Goal: Task Accomplishment & Management: Manage account settings

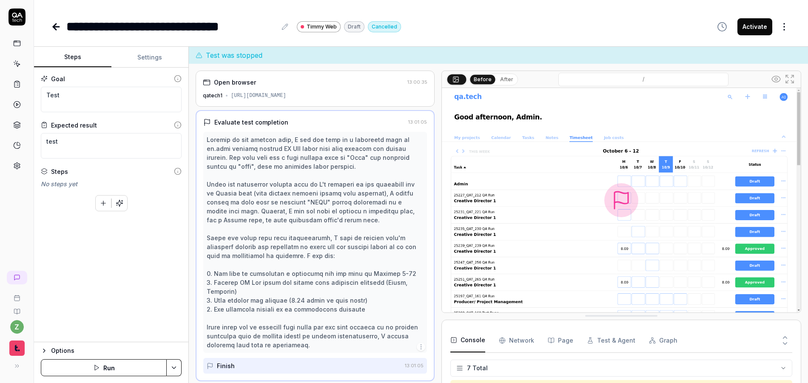
scroll to position [66, 0]
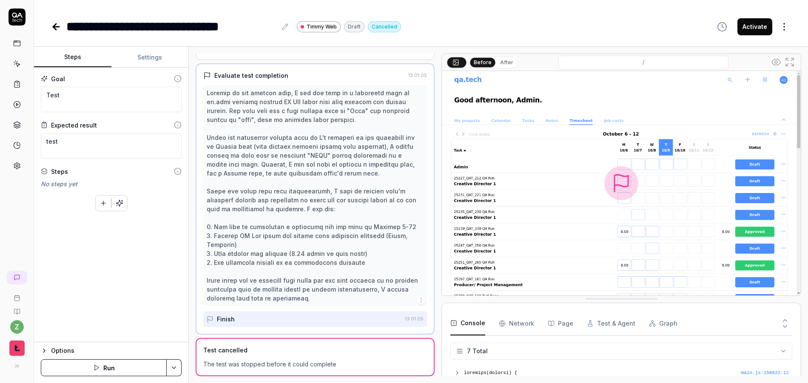
click at [148, 57] on button "Settings" at bounding box center [149, 57] width 77 height 20
click at [80, 57] on button "Steps" at bounding box center [72, 57] width 77 height 20
click at [109, 97] on textarea "Test" at bounding box center [111, 100] width 141 height 26
paste textarea "Lor ipsu do sitamet co adipisci elitseddoe tempo inc utlabore et dolo magn aliq…"
type textarea "*"
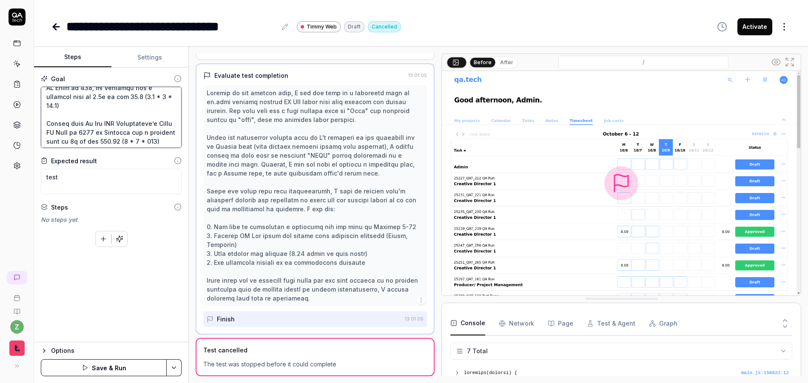
scroll to position [312, 0]
type textarea "Lor ipsu do sitamet co adipisci elitseddoe tempo inc utlabore et dolo magn aliq…"
paste textarea "Click the ellipses found near the top right of the projection table and click s…"
type textarea "*"
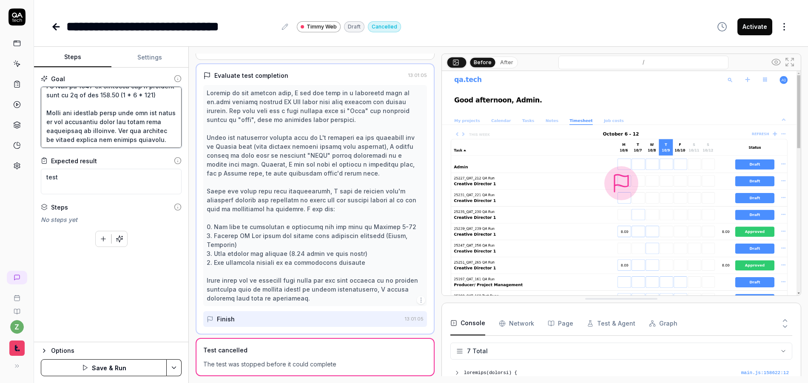
type textarea "Lor ipsu do sitamet co adipisci elitseddoe tempo inc utlabore et dolo magn aliq…"
click at [98, 185] on textarea "test" at bounding box center [111, 182] width 141 height 26
paste textarea "All the amounts should be 704 + 551 + 900 + 450 + 1760, totaling 4365. The amou…"
type textarea "*"
type textarea "All the amounts should be 704 + 551 + 900 + 450 + 1760, totaling 4365. The amou…"
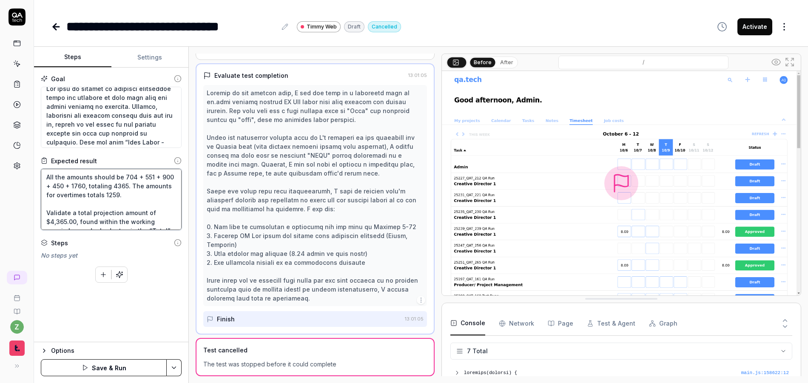
scroll to position [0, 0]
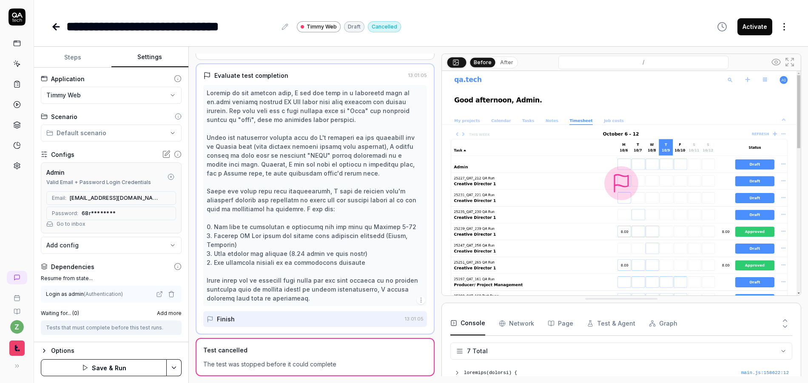
click at [144, 57] on button "Settings" at bounding box center [149, 57] width 77 height 20
click at [78, 60] on button "Steps" at bounding box center [72, 57] width 77 height 20
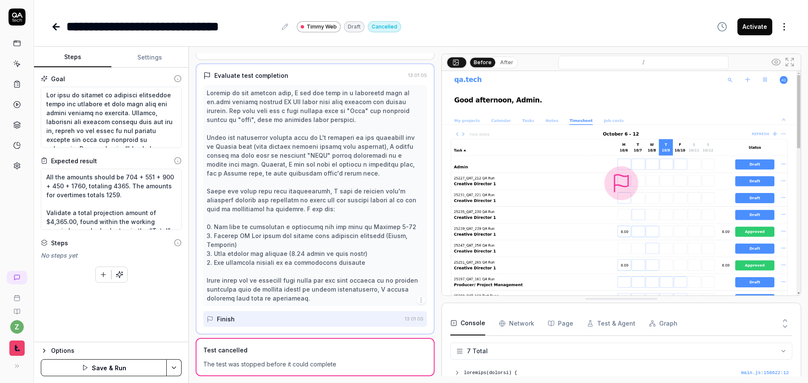
type textarea "*"
click at [134, 51] on button "Settings" at bounding box center [149, 57] width 77 height 20
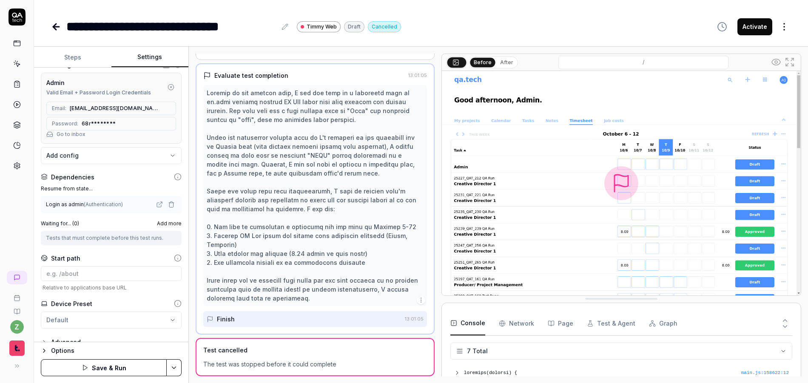
scroll to position [102, 0]
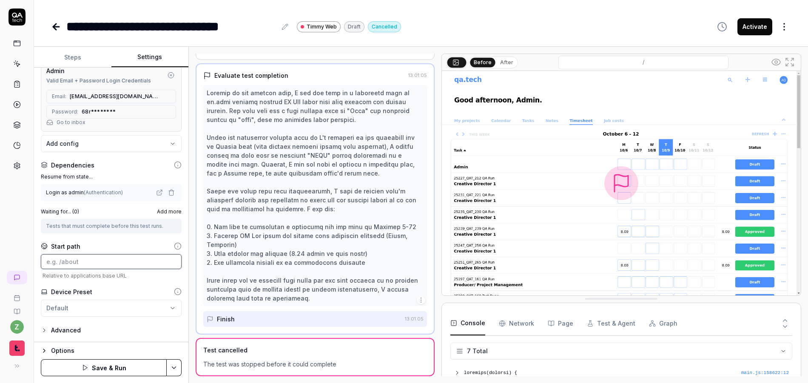
click at [74, 259] on input at bounding box center [111, 261] width 141 height 15
paste input "[URL][DOMAIN_NAME]"
drag, startPoint x: 127, startPoint y: 262, endPoint x: 1, endPoint y: 257, distance: 126.0
click at [1, 257] on div "**********" at bounding box center [404, 191] width 808 height 383
type input "/projects/2169"
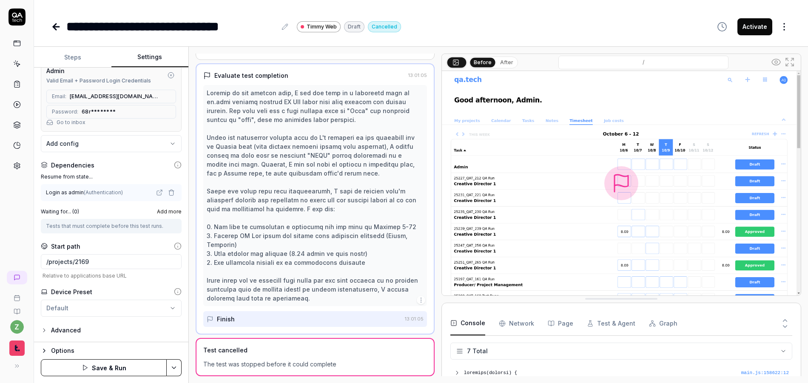
click at [82, 278] on span "Relative to applications base URL" at bounding box center [111, 276] width 141 height 6
click at [56, 349] on div "Options" at bounding box center [116, 351] width 131 height 10
click at [68, 308] on html "**********" at bounding box center [404, 191] width 808 height 383
click at [71, 308] on html "**********" at bounding box center [404, 191] width 808 height 383
click at [138, 346] on button "qatech1 Default" at bounding box center [111, 343] width 141 height 17
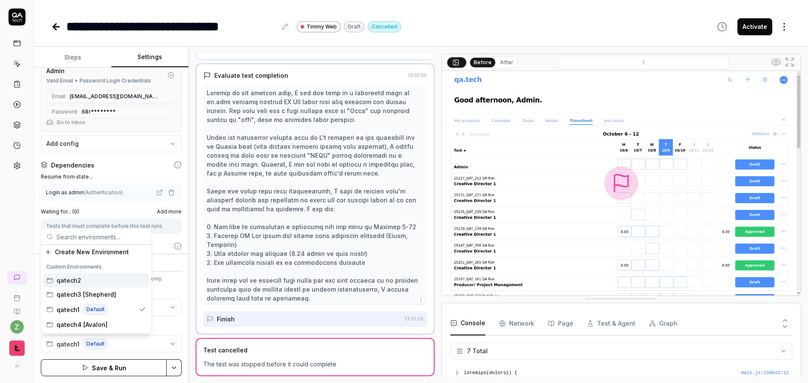
click at [91, 281] on div "qatech2" at bounding box center [96, 280] width 106 height 14
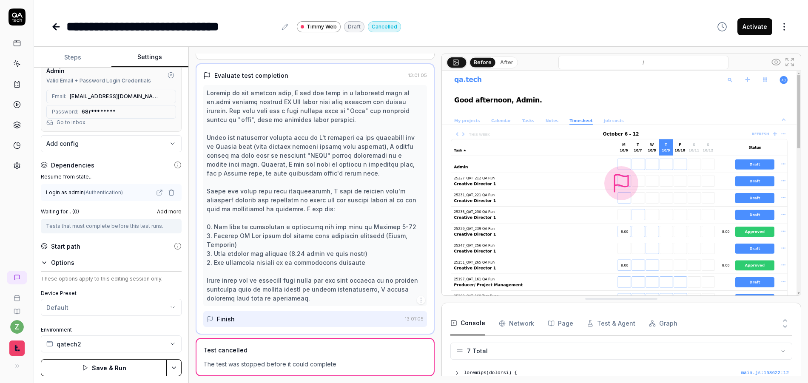
click at [136, 288] on div "These options apply to this editing session only. Device Preset Default Environ…" at bounding box center [111, 313] width 141 height 77
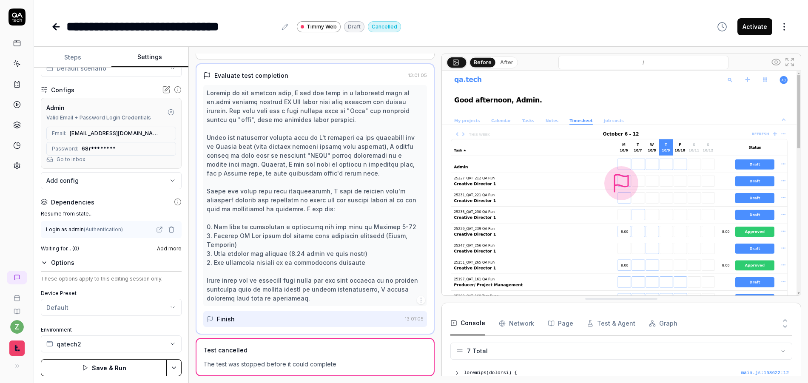
scroll to position [0, 0]
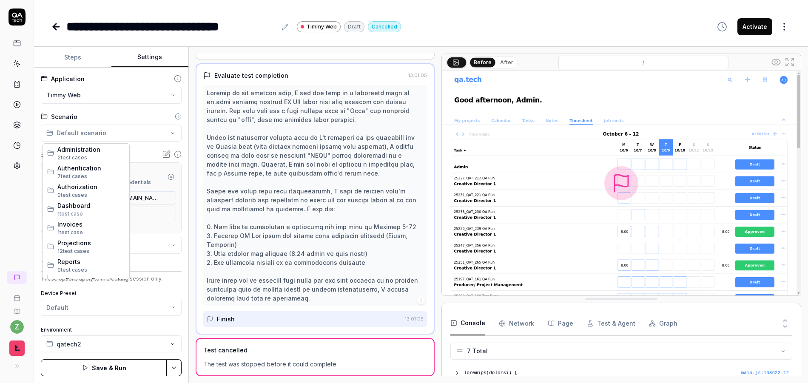
click at [111, 135] on html "**********" at bounding box center [404, 191] width 808 height 383
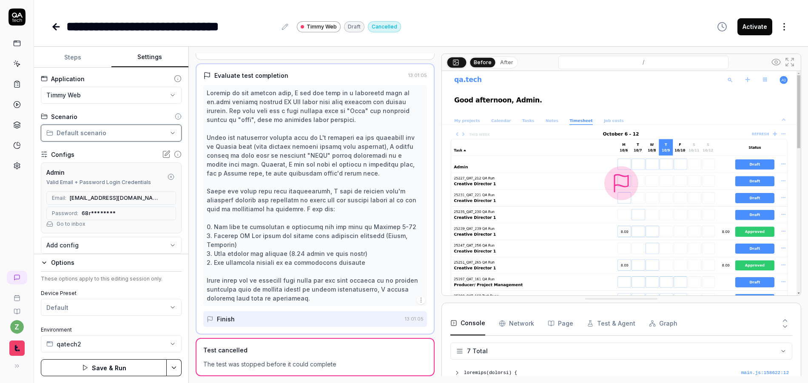
click at [111, 135] on html "**********" at bounding box center [404, 191] width 808 height 383
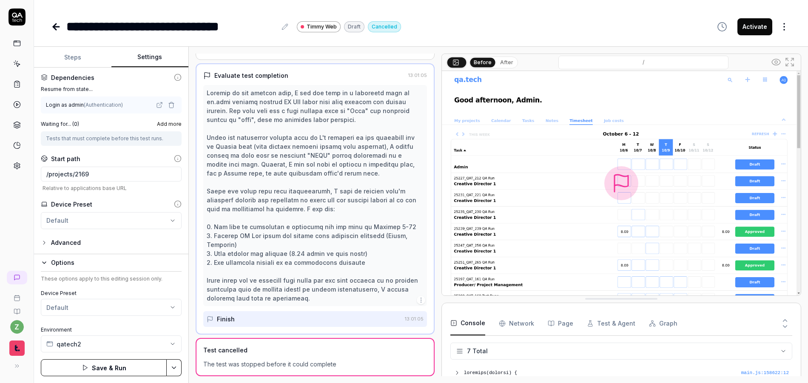
scroll to position [190, 0]
drag, startPoint x: 108, startPoint y: 29, endPoint x: 104, endPoint y: 28, distance: 4.3
click at [104, 28] on div "**********" at bounding box center [171, 26] width 210 height 19
click at [130, 201] on div "Device Preset" at bounding box center [111, 203] width 141 height 9
drag, startPoint x: 98, startPoint y: 169, endPoint x: 131, endPoint y: 176, distance: 32.9
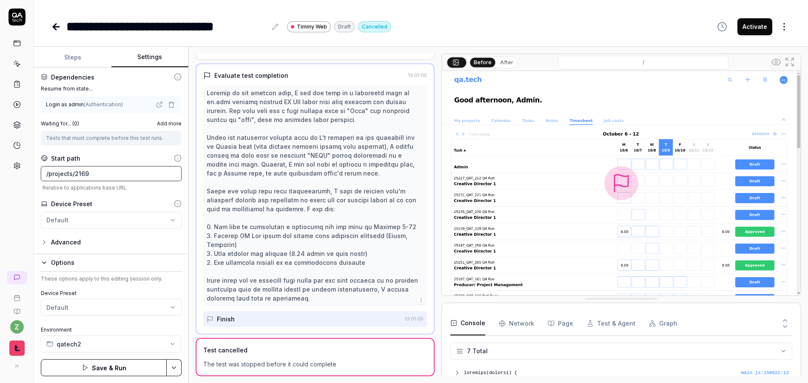
click at [100, 169] on input "/projects/2169" at bounding box center [111, 173] width 141 height 15
click at [136, 192] on div "**********" at bounding box center [111, 161] width 154 height 187
click at [54, 239] on div "Advanced" at bounding box center [66, 242] width 30 height 10
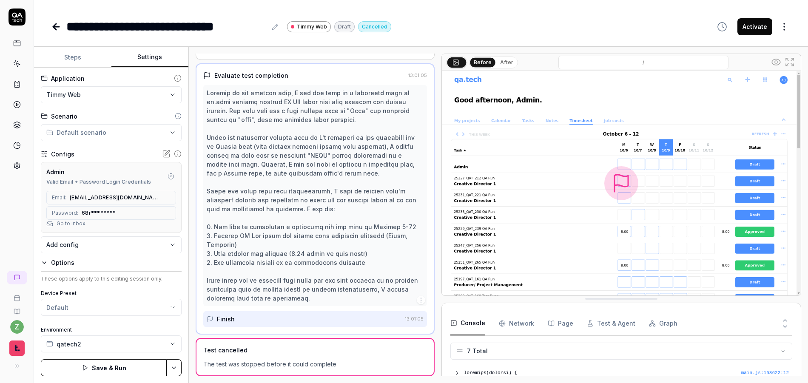
scroll to position [0, 0]
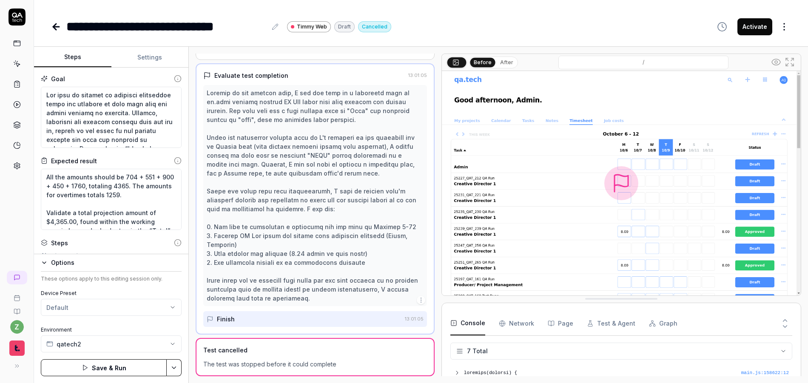
click at [86, 59] on button "Steps" at bounding box center [72, 57] width 77 height 20
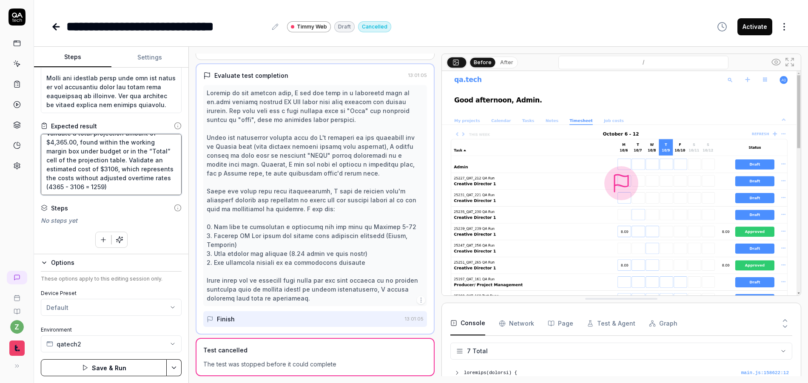
scroll to position [35, 0]
click at [58, 265] on div "Options" at bounding box center [116, 263] width 131 height 10
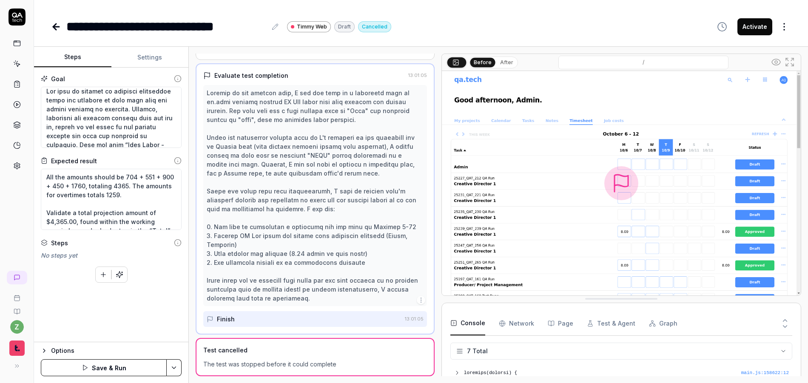
scroll to position [0, 0]
click at [183, 92] on div "Goal Expected result All the amounts should be 704 + 551 + 900 + 450 + 1760, to…" at bounding box center [111, 205] width 154 height 275
drag, startPoint x: 162, startPoint y: 107, endPoint x: 143, endPoint y: 106, distance: 19.2
click at [143, 106] on textarea at bounding box center [111, 117] width 141 height 61
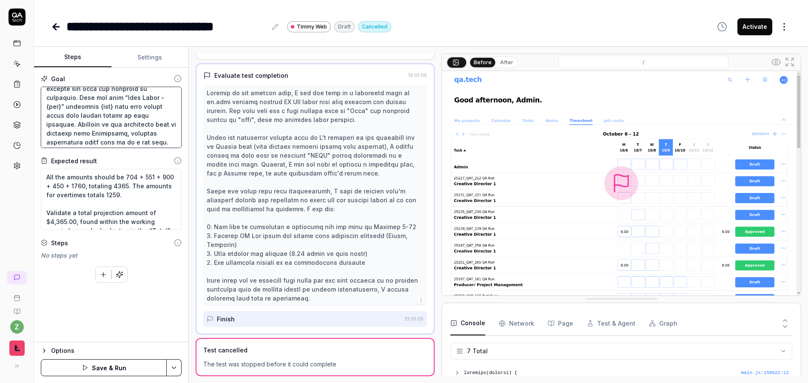
type textarea "*"
type textarea "Lor ipsu do sitamet co adipisci elitseddoe tempo inc utlabore et dolo magn aliq…"
type textarea "*"
type textarea "Lor ipsu do sitamet co adipisci elitseddoe tempo inc utlabore et dolo magn aliq…"
type textarea "*"
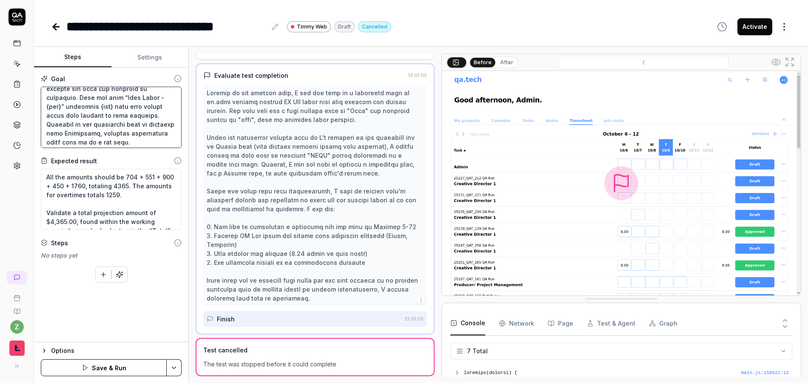
type textarea "Lor ipsu do sitamet co adipisci elitseddoe tempo inc utlabore et dolo magn aliq…"
type textarea "*"
type textarea "Lor ipsu do sitamet co adipisci elitseddoe tempo inc utlabore et dolo magn aliq…"
type textarea "*"
type textarea "Lor ipsu do sitamet co adipisci elitseddoe tempo inc utlabore et dolo magn aliq…"
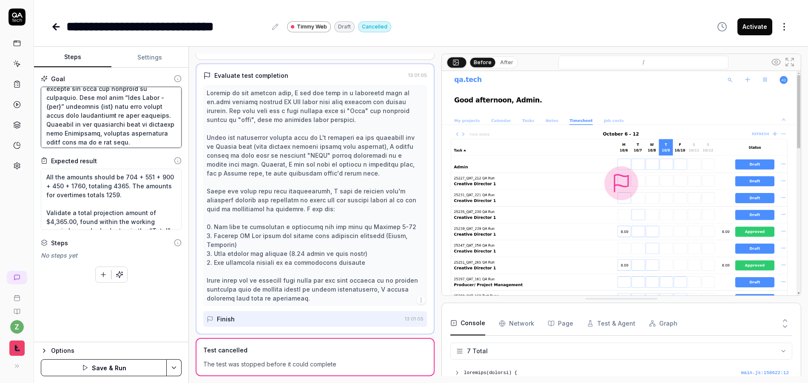
type textarea "*"
type textarea "Lor ipsu do sitamet co adipisci elitseddoe tempo inc utlabore et dolo magn aliq…"
type textarea "*"
type textarea "Lor ipsu do sitamet co adipisci elitseddoe tempo inc utlabore et dolo magn aliq…"
type textarea "*"
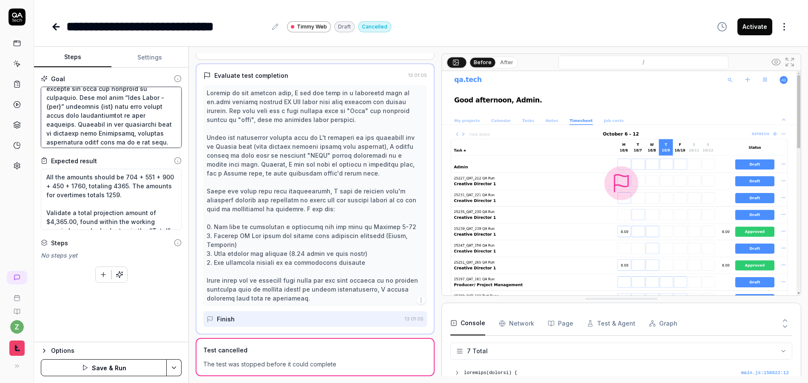
type textarea "Lor ipsu do sitamet co adipisci elitseddoe tempo inc utlabore et dolo magn aliq…"
type textarea "*"
type textarea "Lor ipsu do sitamet co adipisci elitseddoe tempo inc utlabore et dolo magn aliq…"
type textarea "*"
type textarea "Lor ipsu do sitamet co adipisci elitseddoe tempo inc utlabore et dolo magn aliq…"
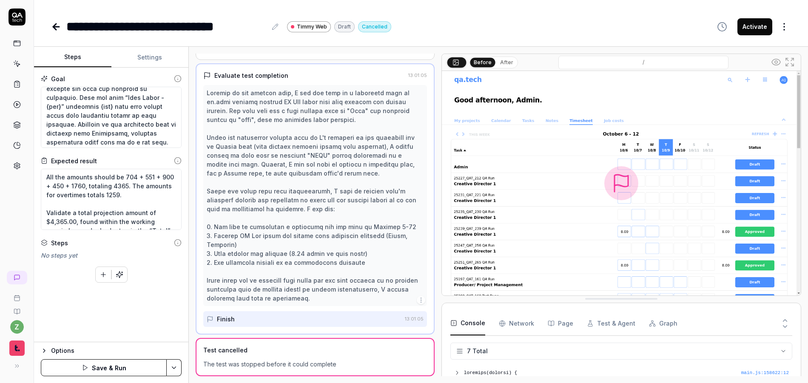
drag, startPoint x: 126, startPoint y: 308, endPoint x: 125, endPoint y: 303, distance: 4.7
click at [126, 307] on div "Goal Expected result All the amounts should be 704 + 551 + 900 + 450 + 1760, to…" at bounding box center [111, 205] width 154 height 275
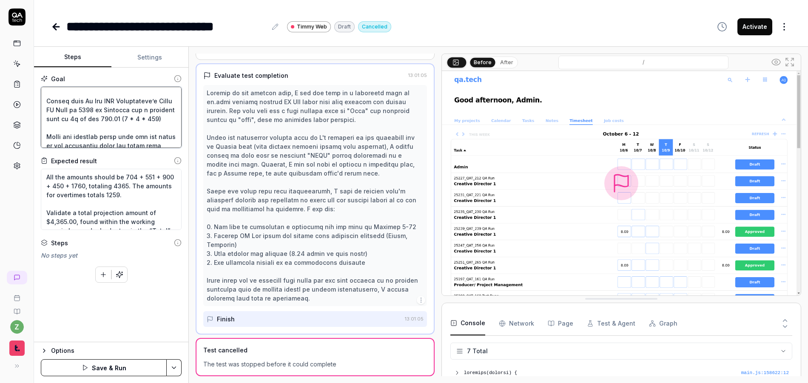
scroll to position [357, 0]
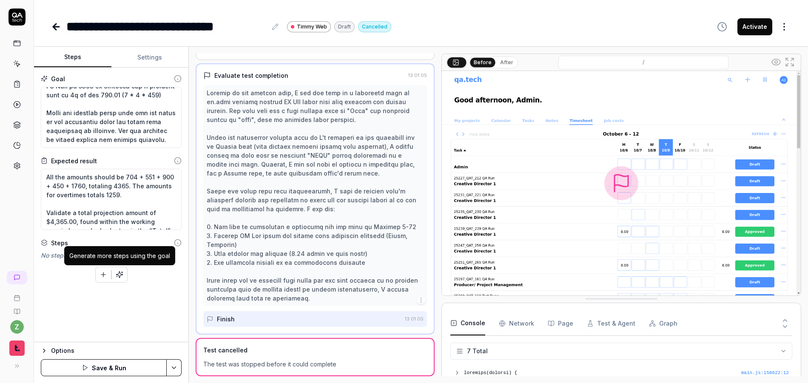
click at [119, 273] on icon "button" at bounding box center [120, 275] width 8 height 8
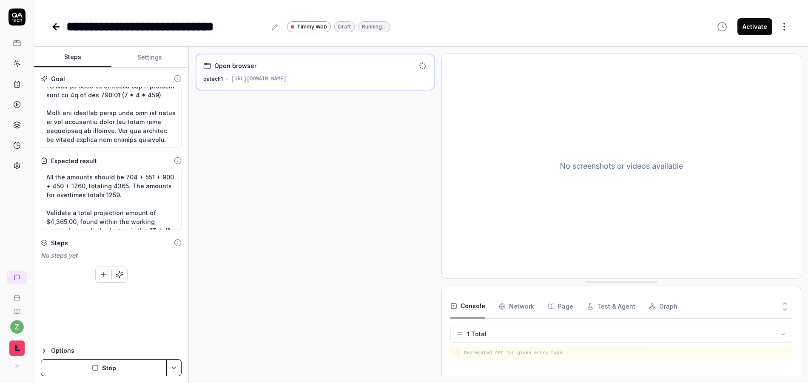
click at [97, 366] on icon "button" at bounding box center [95, 367] width 7 height 7
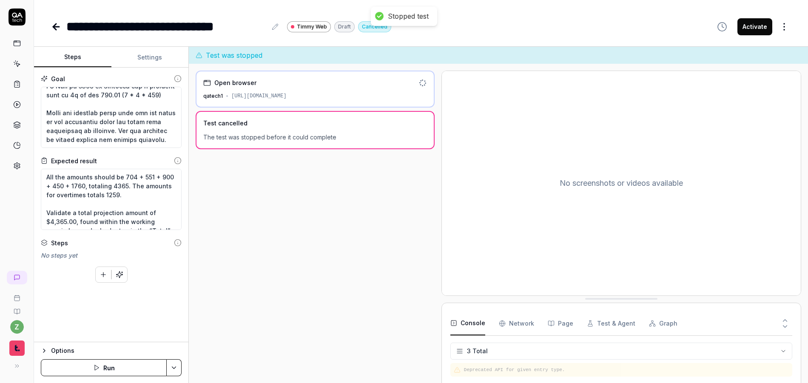
click at [62, 349] on div "Options" at bounding box center [116, 351] width 131 height 10
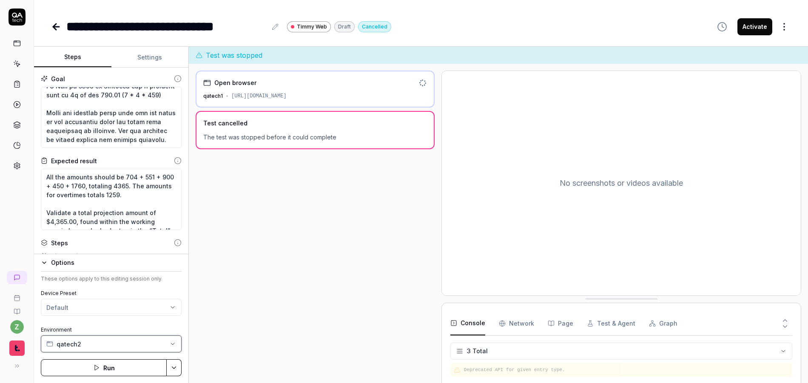
click at [77, 341] on span "qatech2" at bounding box center [69, 344] width 25 height 9
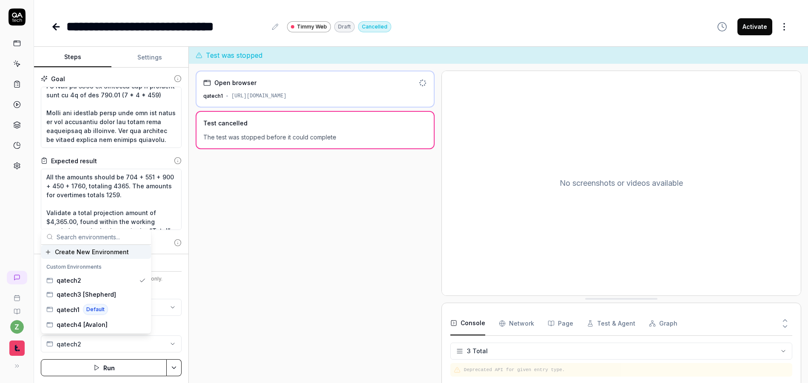
scroll to position [14, 0]
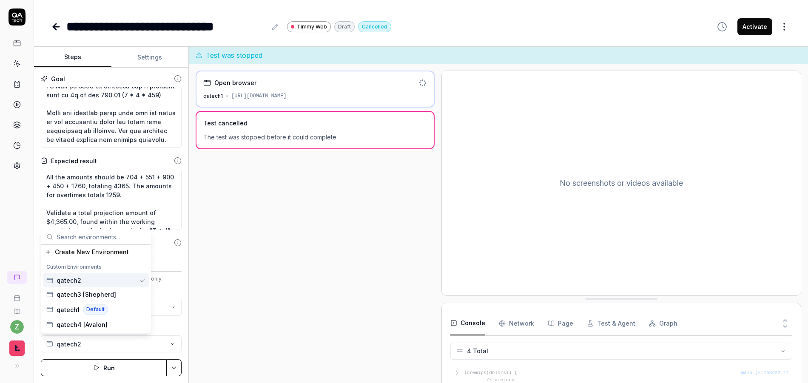
click at [82, 279] on div "qatech2" at bounding box center [96, 280] width 106 height 14
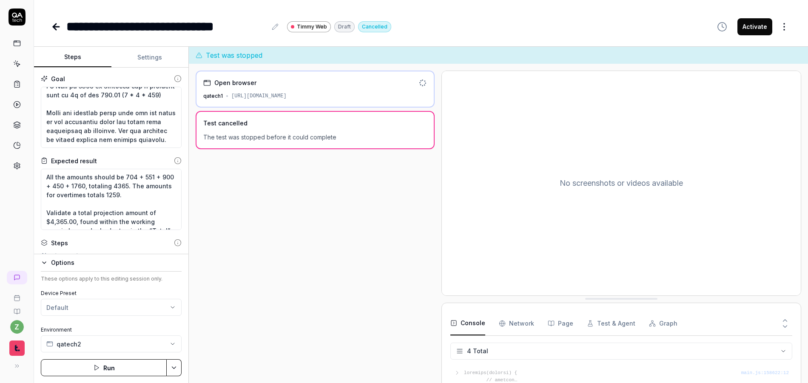
click at [242, 276] on div "Open browser qatech1 [URL][DOMAIN_NAME] Test cancelled The test was stopped bef…" at bounding box center [315, 232] width 239 height 323
click at [140, 62] on button "Settings" at bounding box center [149, 57] width 77 height 20
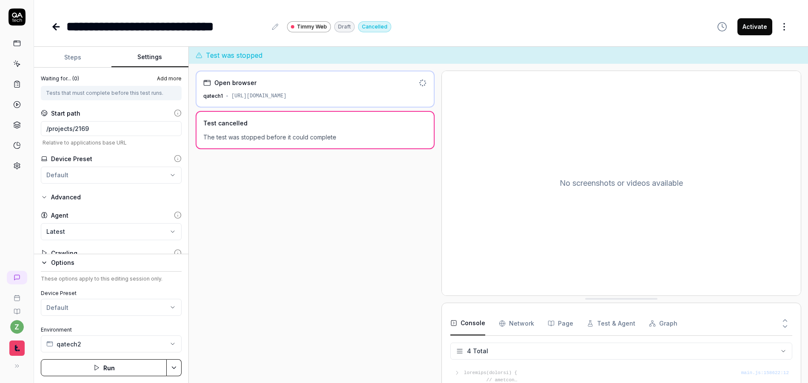
scroll to position [257, 0]
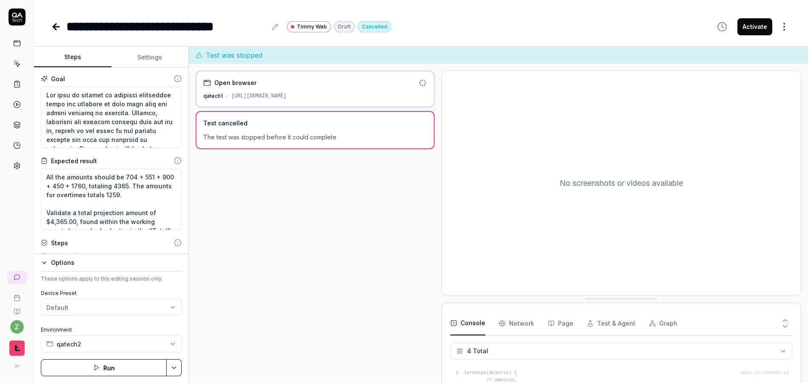
click at [80, 55] on button "Steps" at bounding box center [72, 57] width 77 height 20
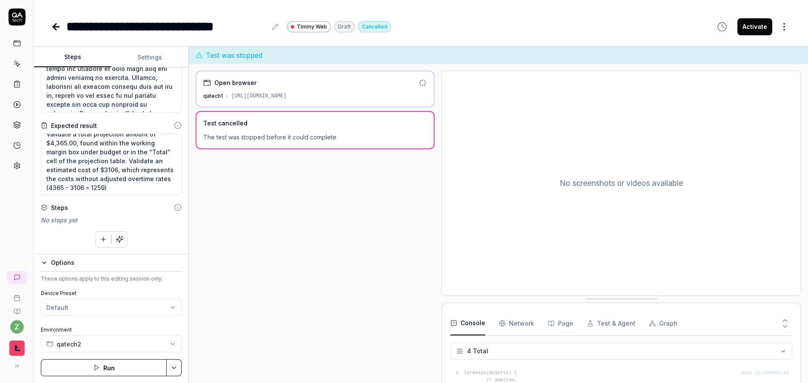
scroll to position [54, 0]
click at [142, 54] on button "Settings" at bounding box center [149, 57] width 77 height 20
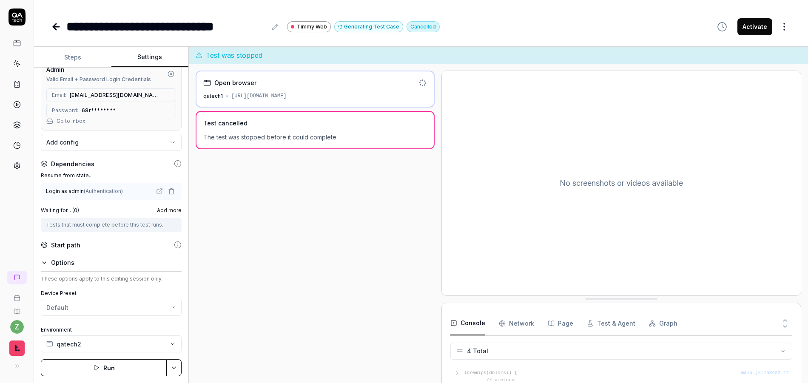
scroll to position [104, 0]
click at [168, 191] on icon "button" at bounding box center [171, 190] width 7 height 7
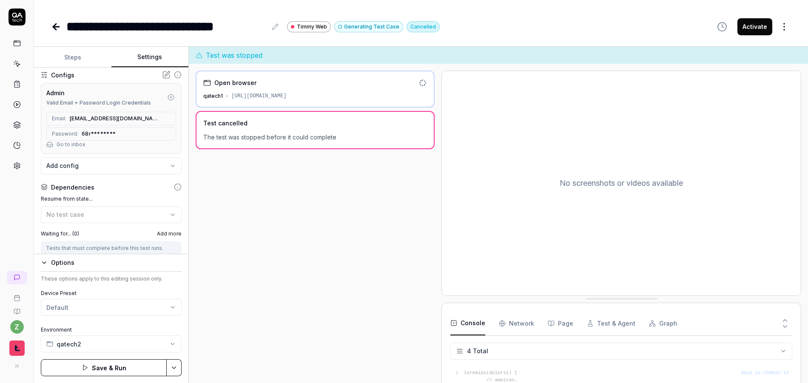
scroll to position [0, 0]
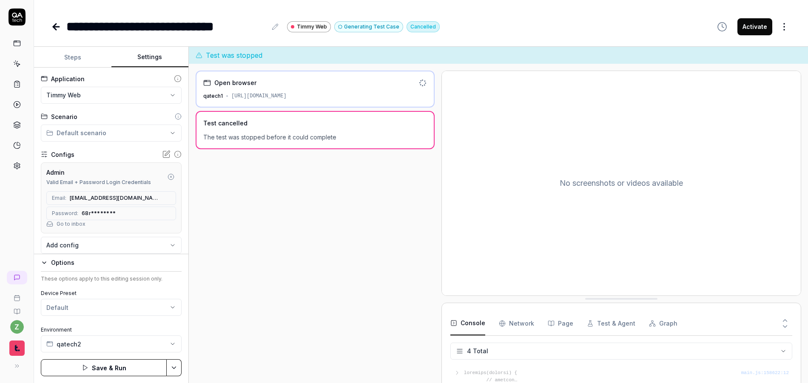
click at [177, 371] on html "**********" at bounding box center [404, 191] width 808 height 383
click at [119, 309] on div "Save" at bounding box center [131, 308] width 108 height 19
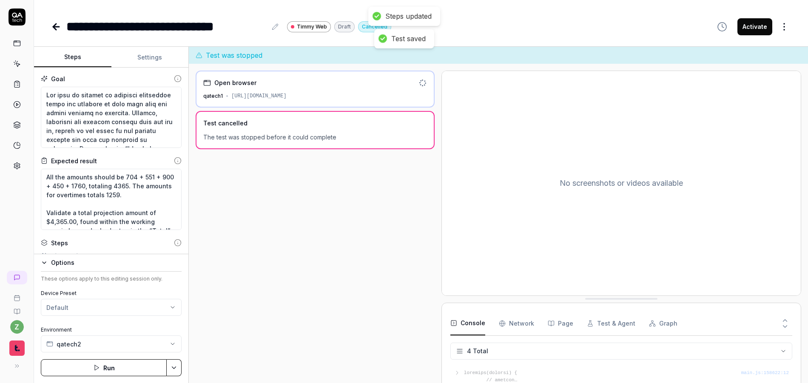
click at [78, 52] on button "Steps" at bounding box center [72, 57] width 77 height 20
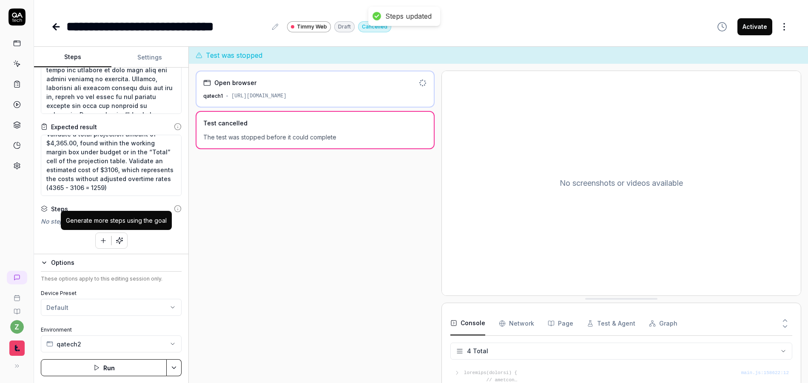
scroll to position [35, 0]
click at [122, 236] on button "button" at bounding box center [119, 239] width 15 height 15
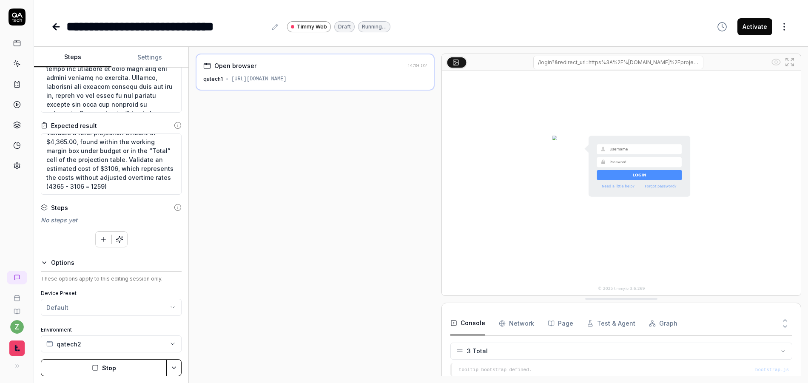
scroll to position [7, 0]
click at [97, 365] on rect "button" at bounding box center [95, 367] width 5 height 5
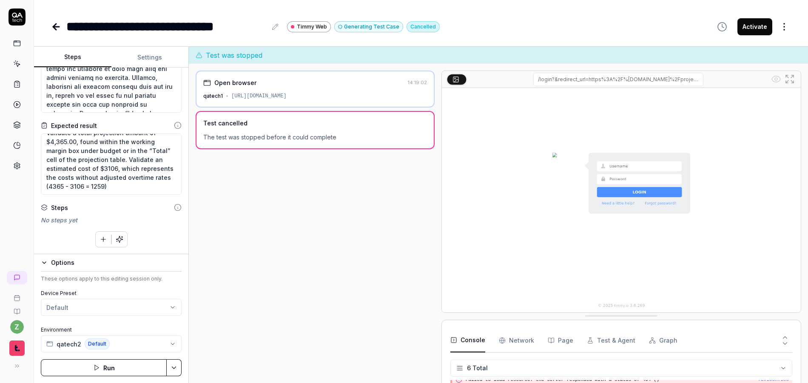
scroll to position [59, 0]
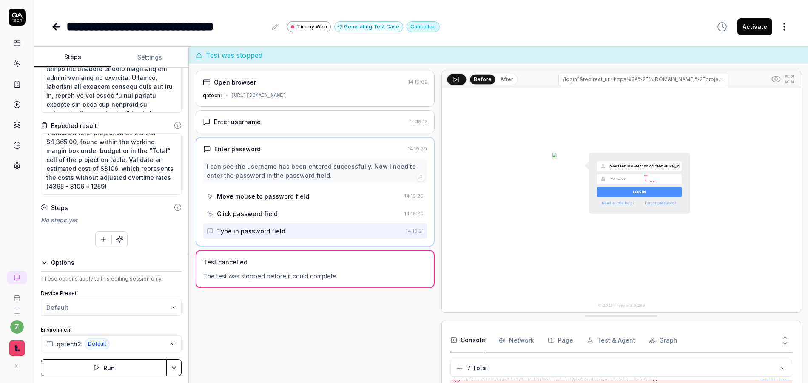
click at [117, 244] on button "button" at bounding box center [119, 239] width 15 height 15
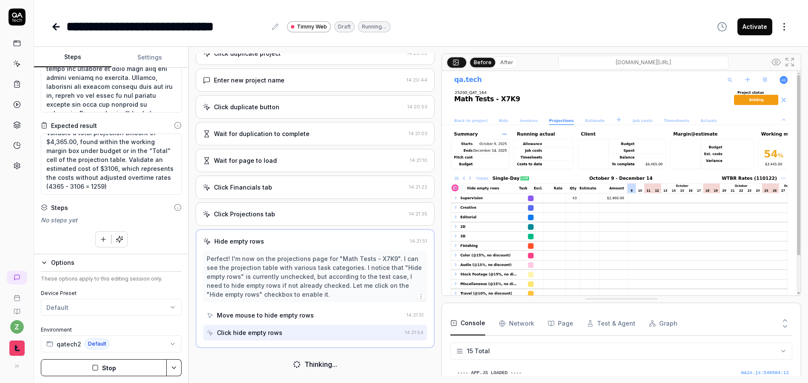
scroll to position [185, 0]
click at [499, 60] on button "After" at bounding box center [507, 62] width 20 height 9
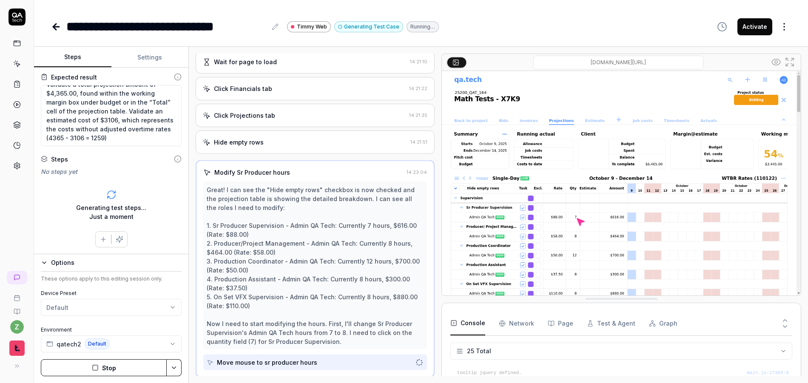
scroll to position [283, 0]
click at [117, 368] on button "Stop" at bounding box center [104, 367] width 126 height 17
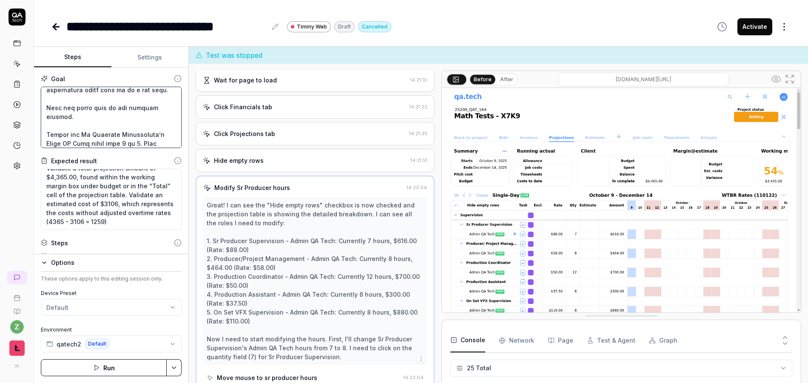
scroll to position [112, 0]
drag, startPoint x: 65, startPoint y: 116, endPoint x: 20, endPoint y: 110, distance: 46.4
click at [20, 110] on div "**********" at bounding box center [404, 191] width 808 height 383
paste textarea "Verify the rows are open showing subcontents. This can be done by verifying tha…"
type textarea "*"
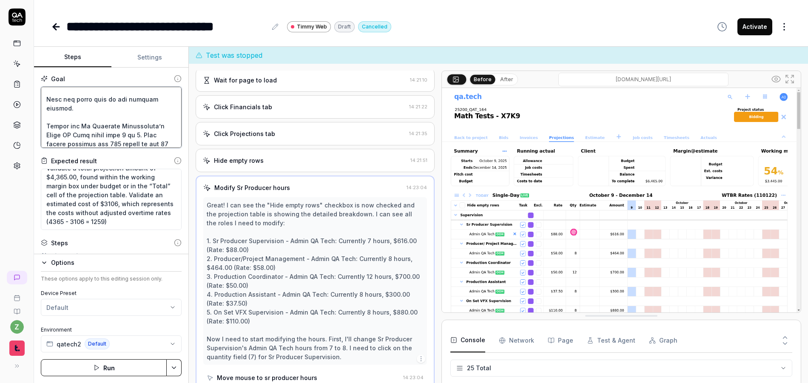
type textarea "Lor ipsu do sitamet co adipisci elitseddoe tempo inc utlabore et dolo magn aliq…"
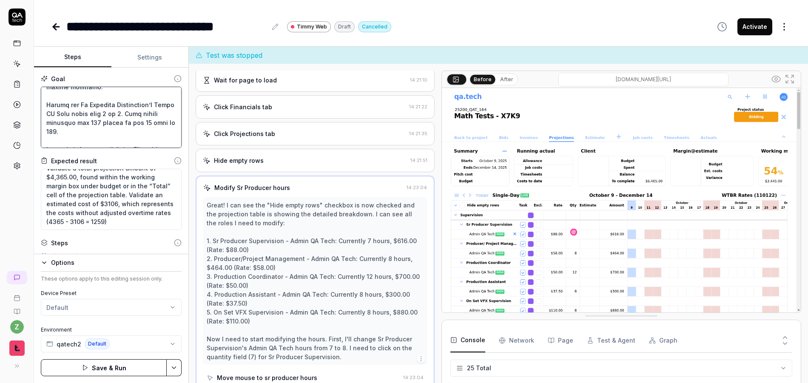
scroll to position [199, 0]
type textarea "*"
type textarea "Lor ipsu do sitamet co adipisci elitseddoe tempo inc utlabore et dolo magn aliq…"
type textarea "*"
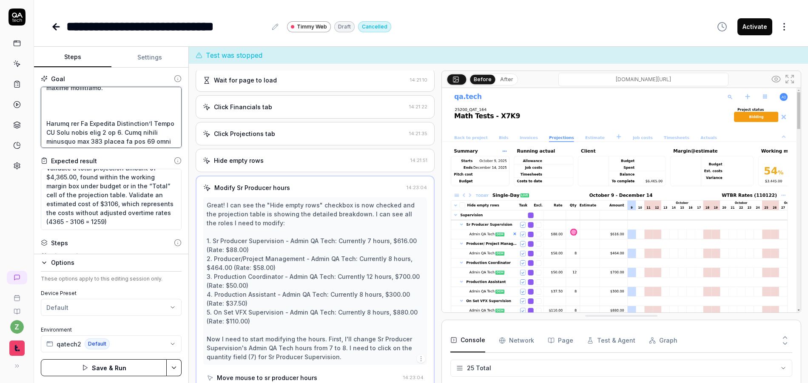
scroll to position [166, 0]
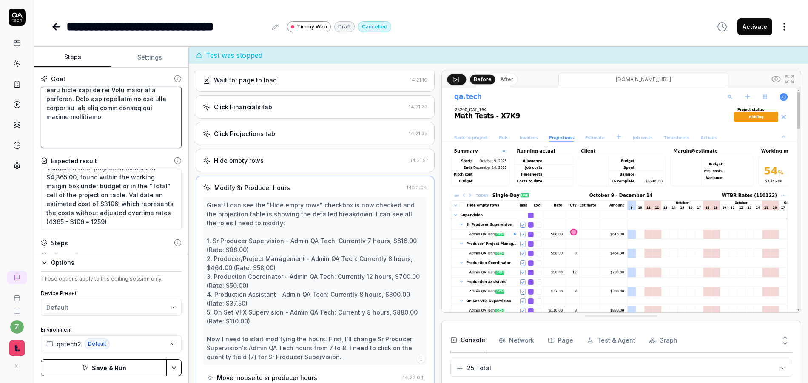
type textarea "Lor ipsu do sitamet co adipisci elitseddoe tempo inc utlabore et dolo magn aliq…"
paste textarea "Click the checkbox to the left of the "Hide empty rows" label in the main table…"
type textarea "*"
type textarea "Lor ipsu do sitamet co adipisci elitseddoe tempo inc utlabore et dolo magn aliq…"
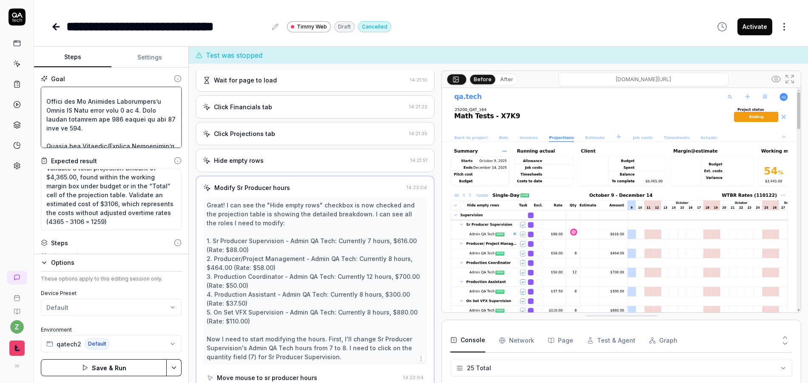
type textarea "*"
type textarea "Lor ipsu do sitamet co adipisci elitseddoe tempo inc utlabore et dolo magn aliq…"
type textarea "*"
type textarea "Lor ipsu do sitamet co adipisci elitseddoe tempo inc utlabore et dolo magn aliq…"
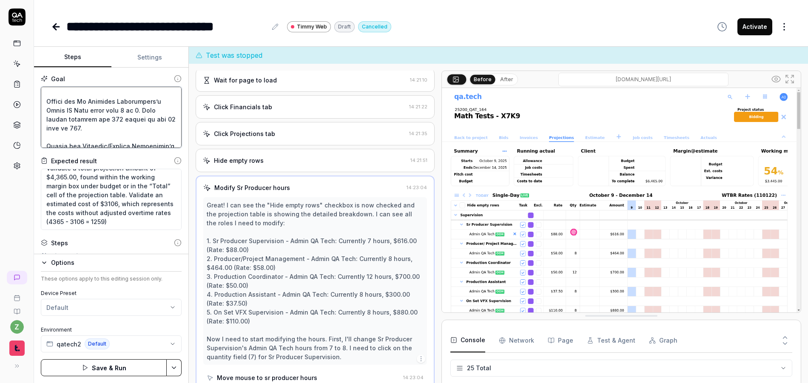
type textarea "*"
type textarea "Lor ipsu do sitamet co adipisci elitseddoe tempo inc utlabore et dolo magn aliq…"
type textarea "*"
type textarea "Lor ipsu do sitamet co adipisci elitseddoe tempo inc utlabore et dolo magn aliq…"
type textarea "*"
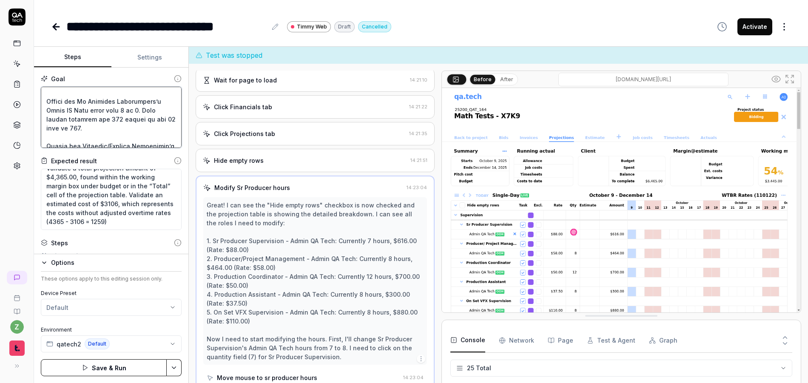
type textarea "Lor ipsu do sitamet co adipisci elitseddoe tempo inc utlabore et dolo magn aliq…"
type textarea "*"
type textarea "Lor ipsu do sitamet co adipisci elitseddoe tempo inc utlabore et dolo magn aliq…"
type textarea "*"
type textarea "Lor ipsu do sitamet co adipisci elitseddoe tempo inc utlabore et dolo magn aliq…"
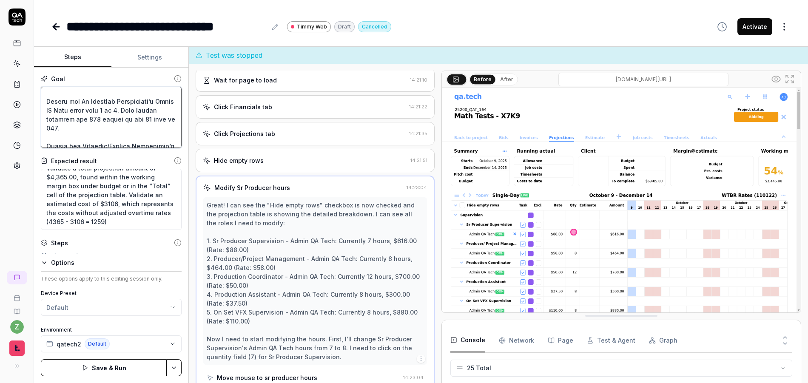
type textarea "*"
type textarea "Lor ipsu do sitamet co adipisci elitseddoe tempo inc utlabore et dolo magn aliq…"
type textarea "*"
type textarea "Lor ipsu do sitamet co adipisci elitseddoe tempo inc utlabore et dolo magn aliq…"
type textarea "*"
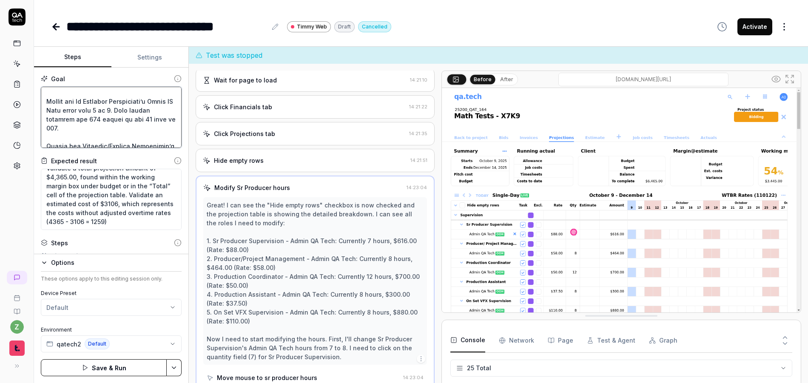
type textarea "Lor ipsu do sitamet co adipisci elitseddoe tempo inc utlabore et dolo magn aliq…"
type textarea "*"
type textarea "Lor ipsu do sitamet co adipisci elitseddoe tempo inc utlabore et dolo magn aliq…"
type textarea "*"
type textarea "Lor ipsu do sitamet co adipisci elitseddoe tempo inc utlabore et dolo magn aliq…"
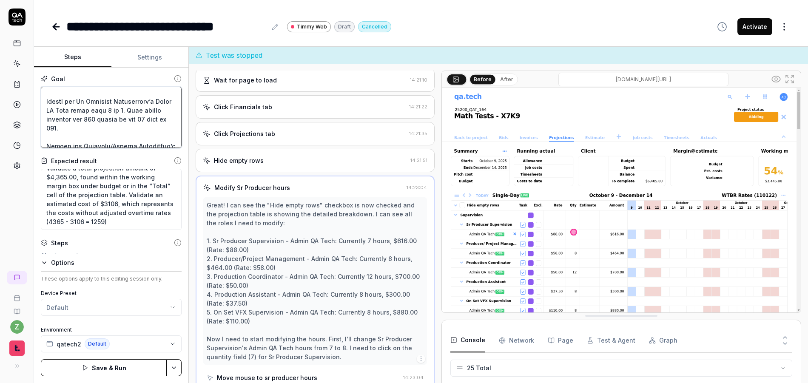
type textarea "*"
type textarea "Lor ipsu do sitamet co adipisci elitseddoe tempo inc utlabore et dolo magn aliq…"
type textarea "*"
type textarea "Lor ipsu do sitamet co adipisci elitseddoe tempo inc utlabore et dolo magn aliq…"
type textarea "*"
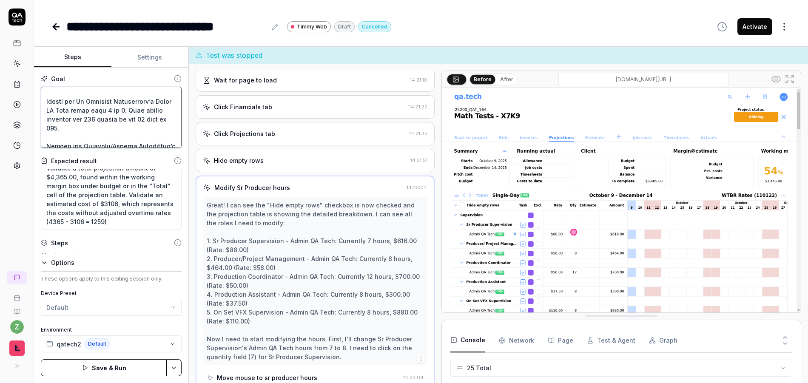
type textarea "Lor ipsu do sitamet co adipisci elitseddoe tempo inc utlabore et dolo magn aliq…"
type textarea "*"
type textarea "Lor ipsu do sitamet co adipisci elitseddoe tempo inc utlabore et dolo magn aliq…"
type textarea "*"
type textarea "Lor ipsu do sitamet co adipisci elitseddoe tempo inc utlabore et dolo magn aliq…"
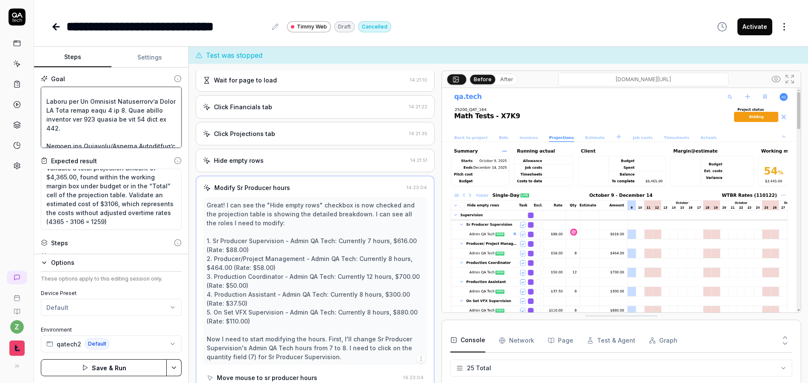
type textarea "*"
type textarea "Lor ipsu do sitamet co adipisci elitseddoe tempo inc utlabore et dolo magn aliq…"
type textarea "*"
type textarea "Lor ipsu do sitamet co adipisci elitseddoe tempo inc utlabore et dolo magn aliq…"
type textarea "*"
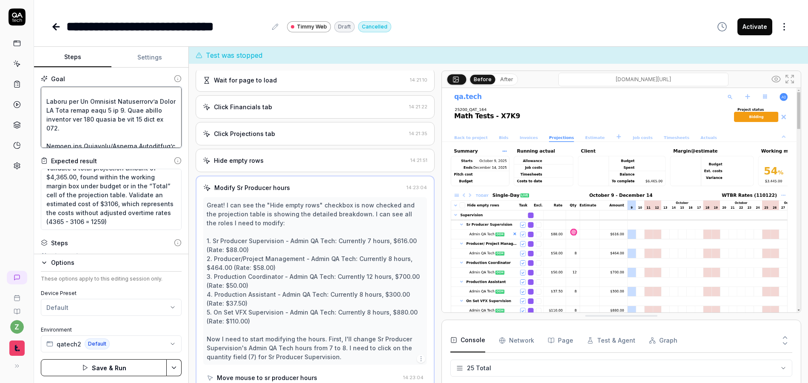
type textarea "Lor ipsu do sitamet co adipisci elitseddoe tempo inc utlabore et dolo magn aliq…"
type textarea "*"
type textarea "Lor ipsu do sitamet co adipisci elitseddoe tempo inc utlabore et dolo magn aliq…"
type textarea "*"
type textarea "Lor ipsu do sitamet co adipisci elitseddoe tempo inc utlabore et dolo magn aliq…"
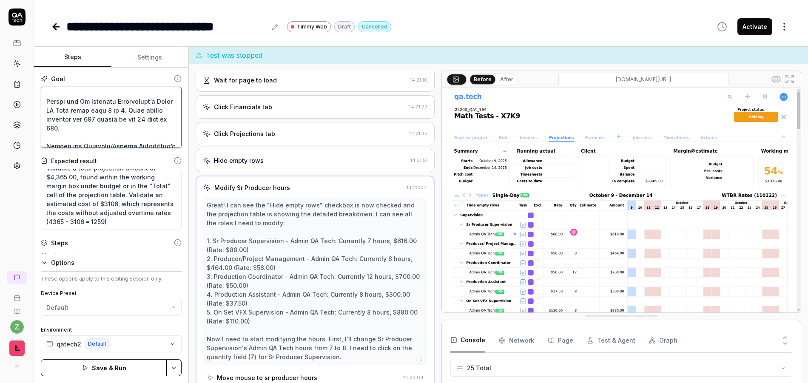
type textarea "*"
type textarea "Lor ipsu do sitamet co adipisci elitseddoe tempo inc utlabore et dolo magn aliq…"
type textarea "*"
type textarea "Lor ipsu do sitamet co adipisci elitseddoe tempo inc utlabore et dolo magn aliq…"
type textarea "*"
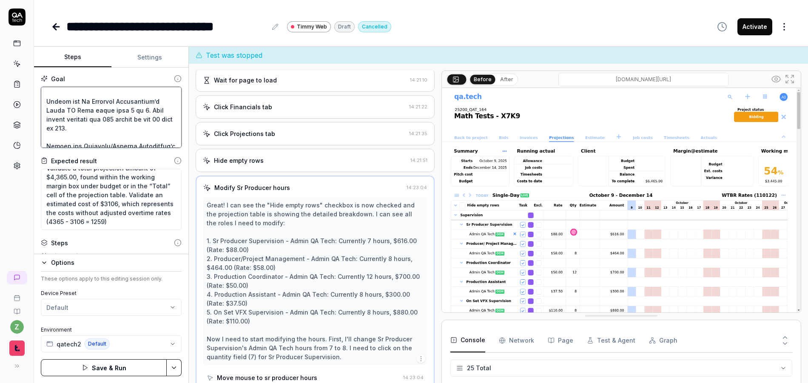
type textarea "Lor ipsu do sitamet co adipisci elitseddoe tempo inc utlabore et dolo magn aliq…"
type textarea "*"
type textarea "Lor ipsu do sitamet co adipisci elitseddoe tempo inc utlabore et dolo magn aliq…"
type textarea "*"
type textarea "Lor ipsu do sitamet co adipisci elitseddoe tempo inc utlabore et dolo magn aliq…"
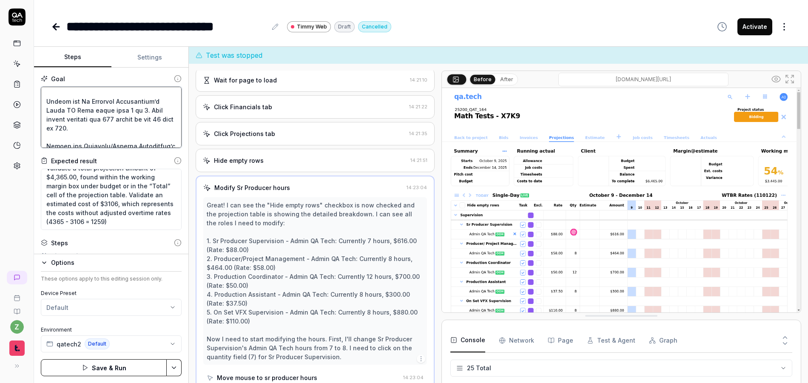
type textarea "*"
type textarea "Lor ipsu do sitamet co adipisci elitseddoe tempo inc utlabore et dolo magn aliq…"
type textarea "*"
type textarea "Lor ipsu do sitamet co adipisci elitseddoe tempo inc utlabore et dolo magn aliq…"
type textarea "*"
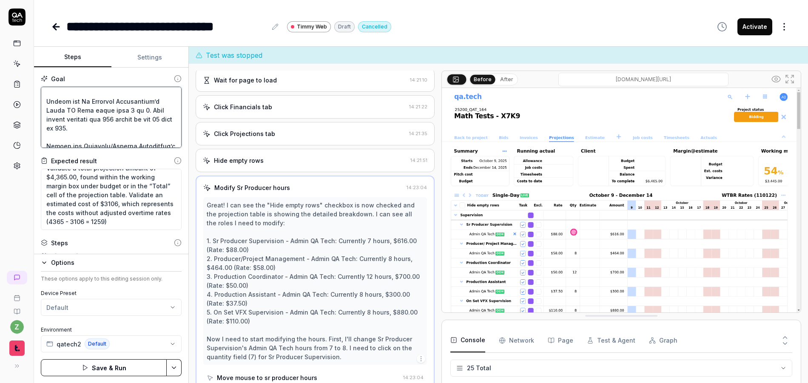
type textarea "Lor ipsu do sitamet co adipisci elitseddoe tempo inc utlabore et dolo magn aliq…"
type textarea "*"
type textarea "Lor ipsu do sitamet co adipisci elitseddoe tempo inc utlabore et dolo magn aliq…"
type textarea "*"
type textarea "Lor ipsu do sitamet co adipisci elitseddoe tempo inc utlabore et dolo magn aliq…"
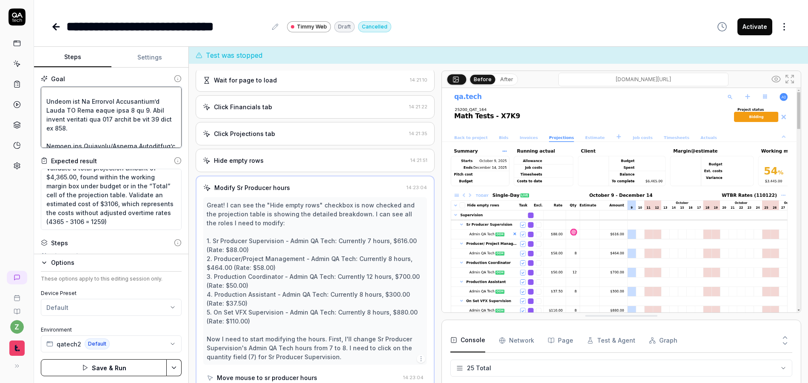
type textarea "*"
type textarea "Lor ipsu do sitamet co adipisci elitseddoe tempo inc utlabore et dolo magn aliq…"
type textarea "*"
type textarea "Lor ipsu do sitamet co adipisci elitseddoe tempo inc utlabore et dolo magn aliq…"
type textarea "*"
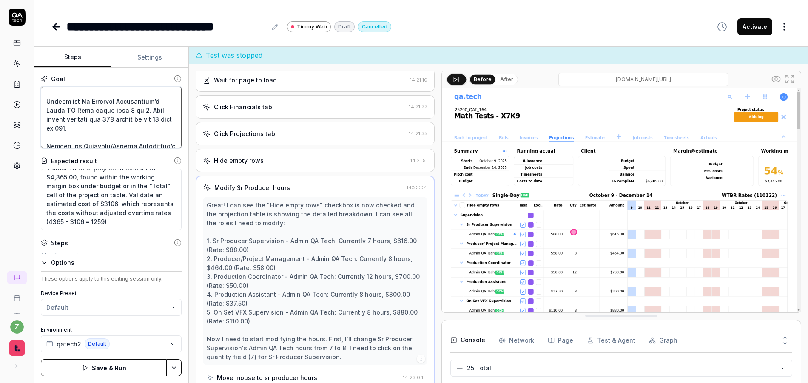
type textarea "Lor ipsu do sitamet co adipisci elitseddoe tempo inc utlabore et dolo magn aliq…"
type textarea "*"
type textarea "Lor ipsu do sitamet co adipisci elitseddoe tempo inc utlabore et dolo magn aliq…"
type textarea "*"
type textarea "Lor ipsu do sitamet co adipisci elitseddoe tempo inc utlabore et dolo magn aliq…"
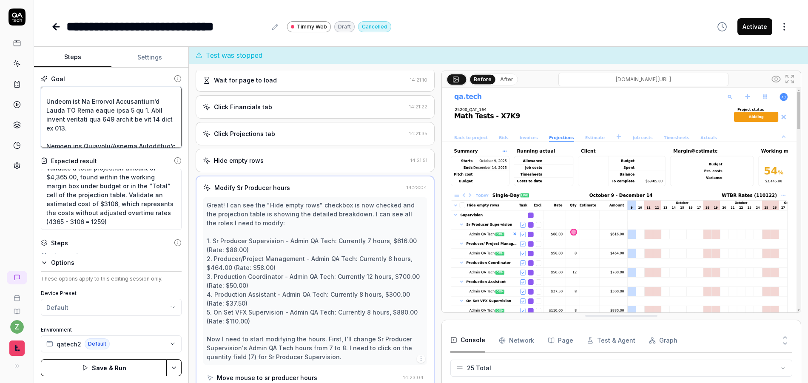
type textarea "*"
type textarea "Lor ipsu do sitamet co adipisci elitseddoe tempo inc utlabore et dolo magn aliq…"
type textarea "*"
type textarea "Lor ipsu do sitamet co adipisci elitseddoe tempo inc utlabore et dolo magn aliq…"
type textarea "*"
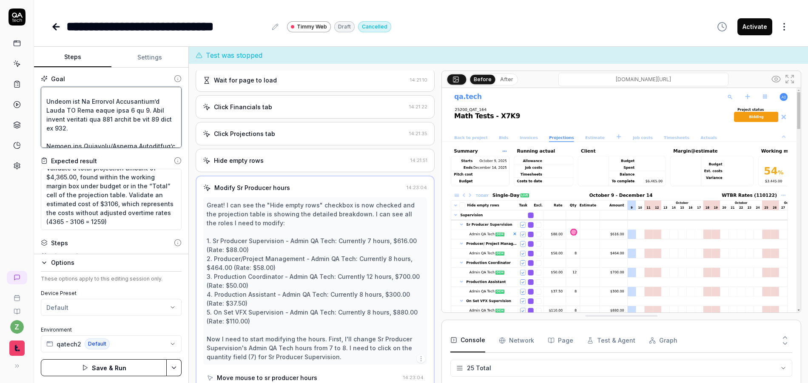
type textarea "Lor ipsu do sitamet co adipisci elitseddoe tempo inc utlabore et dolo magn aliq…"
type textarea "*"
type textarea "Lor ipsu do sitamet co adipisci elitseddoe tempo inc utlabore et dolo magn aliq…"
type textarea "*"
type textarea "Lor ipsu do sitamet co adipisci elitseddoe tempo inc utlabore et dolo magn aliq…"
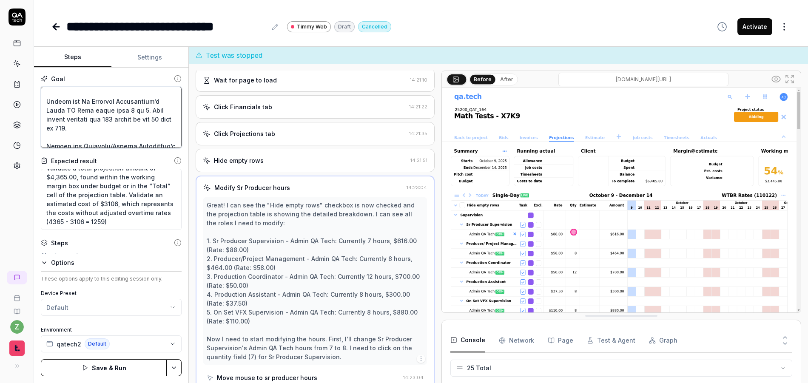
type textarea "*"
type textarea "Lor ipsu do sitamet co adipisci elitseddoe tempo inc utlabore et dolo magn aliq…"
type textarea "*"
type textarea "Lor ipsu do sitamet co adipisci elitseddoe tempo inc utlabore et dolo magn aliq…"
type textarea "*"
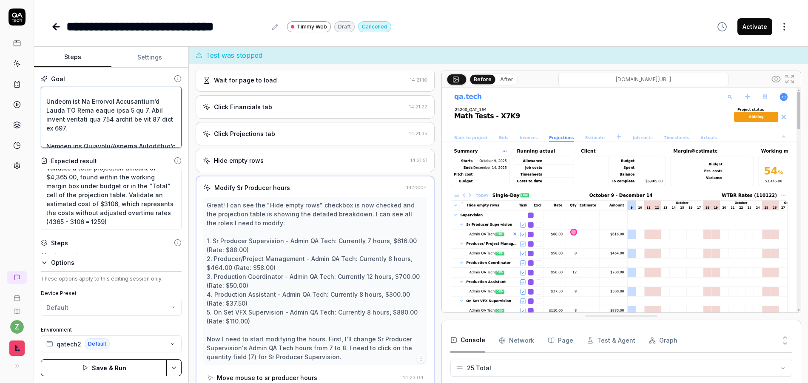
type textarea "Lor ipsu do sitamet co adipisci elitseddoe tempo inc utlabore et dolo magn aliq…"
type textarea "*"
type textarea "Lor ipsu do sitamet co adipisci elitseddoe tempo inc utlabore et dolo magn aliq…"
type textarea "*"
type textarea "Lor ipsu do sitamet co adipisci elitseddoe tempo inc utlabore et dolo magn aliq…"
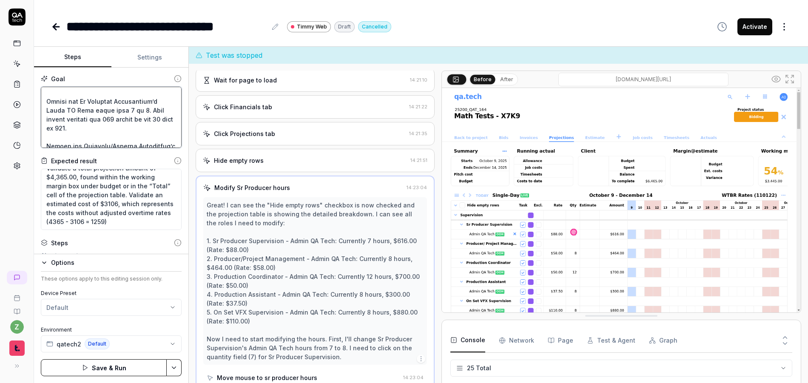
type textarea "*"
type textarea "Lor ipsu do sitamet co adipisci elitseddoe tempo inc utlabore et dolo magn aliq…"
type textarea "*"
type textarea "Lor ipsu do sitamet co adipisci elitseddoe tempo inc utlabore et dolo magn aliq…"
type textarea "*"
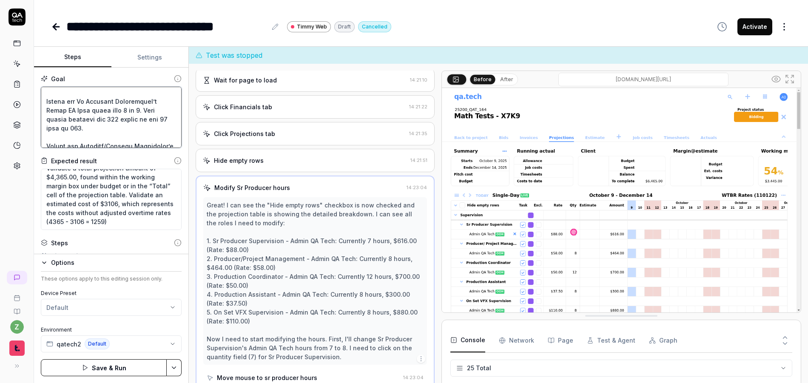
type textarea "Lor ipsu do sitamet co adipisci elitseddoe tempo inc utlabore et dolo magn aliq…"
type textarea "*"
type textarea "Lor ipsu do sitamet co adipisci elitseddoe tempo inc utlabore et dolo magn aliq…"
type textarea "*"
type textarea "Lor ipsu do sitamet co adipisci elitseddoe tempo inc utlabore et dolo magn aliq…"
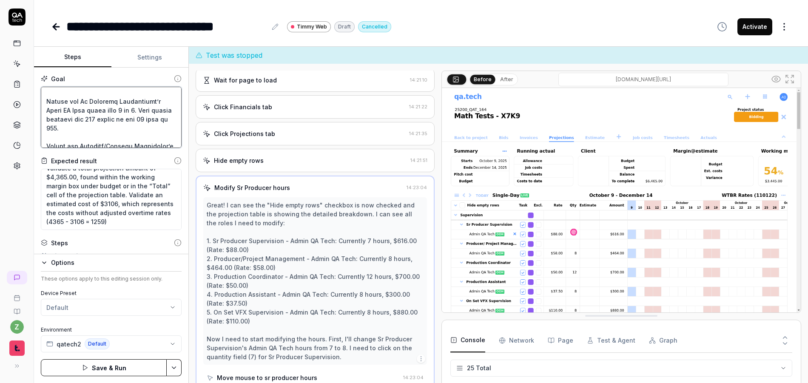
type textarea "*"
type textarea "Lor ipsu do sitamet co adipisci elitseddoe tempo inc utlabore et dolo magn aliq…"
type textarea "*"
type textarea "Lor ipsu do sitamet co adipisci elitseddoe tempo inc utlabore et dolo magn aliq…"
type textarea "*"
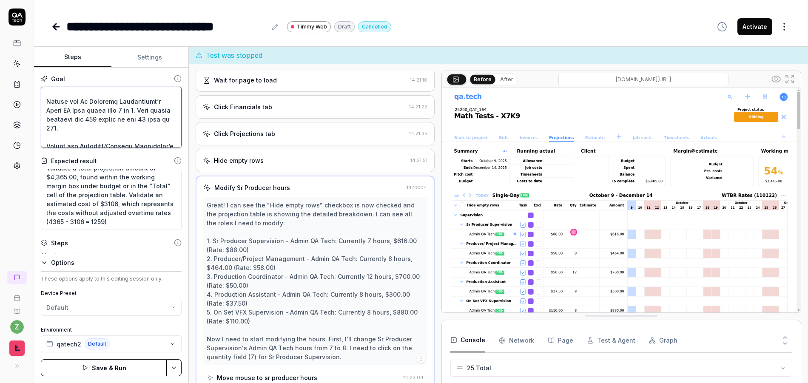
type textarea "Lor ipsu do sitamet co adipisci elitseddoe tempo inc utlabore et dolo magn aliq…"
type textarea "*"
type textarea "Lor ipsu do sitamet co adipisci elitseddoe tempo inc utlabore et dolo magn aliq…"
type textarea "*"
type textarea "Lor ipsu do sitamet co adipisci elitseddoe tempo inc utlabore et dolo magn aliq…"
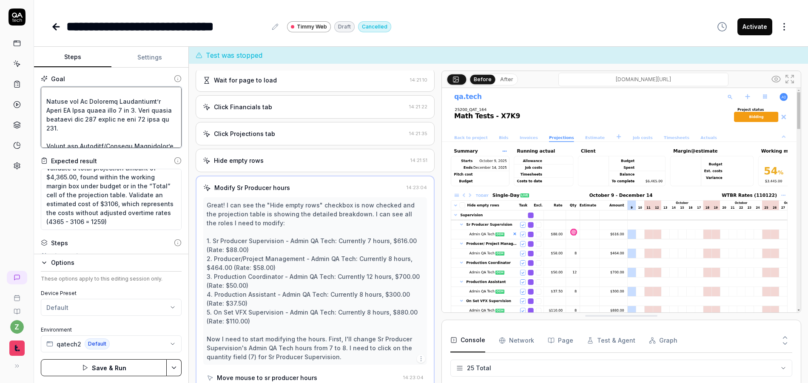
type textarea "*"
type textarea "Lor ipsu do sitamet co adipisci elitseddoe tempo inc utlabore et dolo magn aliq…"
type textarea "*"
type textarea "Lor ipsu do sitamet co adipisci elitseddoe tempo inc utlabore et dolo magn aliq…"
type textarea "*"
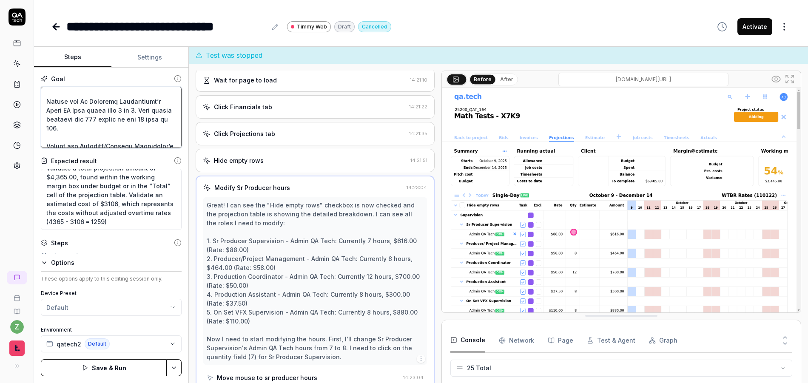
type textarea "Lor ipsu do sitamet co adipisci elitseddoe tempo inc utlabore et dolo magn aliq…"
type textarea "*"
type textarea "Lor ipsu do sitamet co adipisci elitseddoe tempo inc utlabore et dolo magn aliq…"
type textarea "*"
type textarea "Lor ipsu do sitamet co adipisci elitseddoe tempo inc utlabore et dolo magn aliq…"
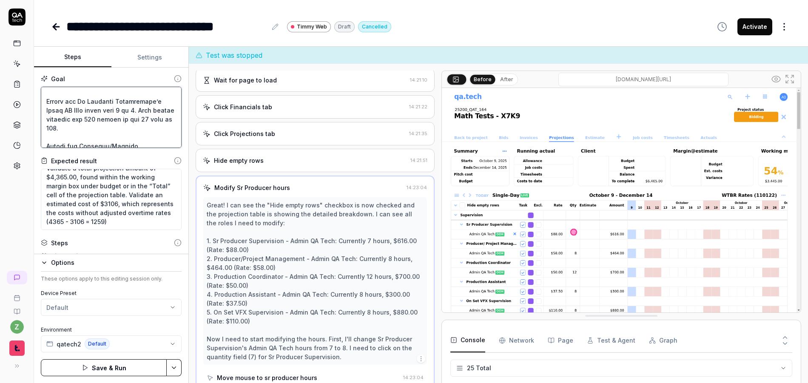
scroll to position [315, 0]
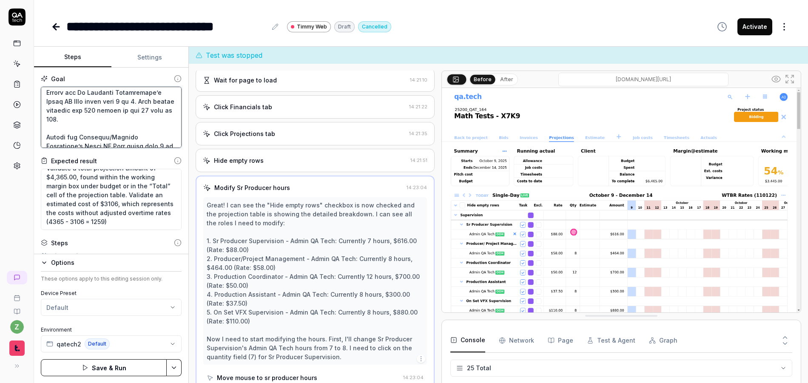
type textarea "*"
type textarea "Lor ipsu do sitamet co adipisci elitseddoe tempo inc utlabore et dolo magn aliq…"
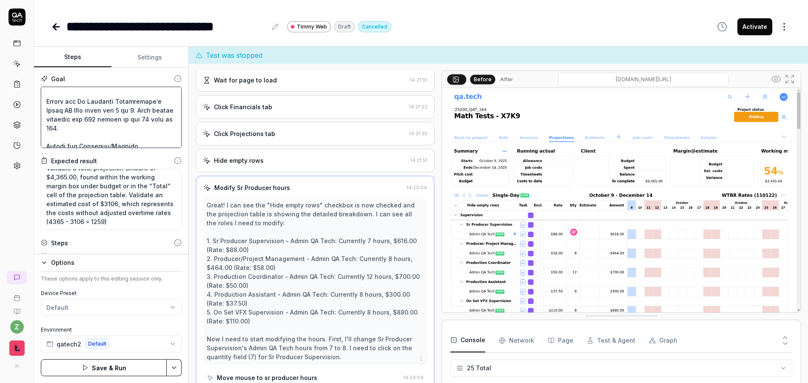
type textarea "*"
type textarea "Lor ipsu do sitamet co adipisci elitseddoe tempo inc utlabore et dolo magn aliq…"
type textarea "*"
type textarea "Lor ipsu do sitamet co adipisci elitseddoe tempo inc utlabore et dolo magn aliq…"
type textarea "*"
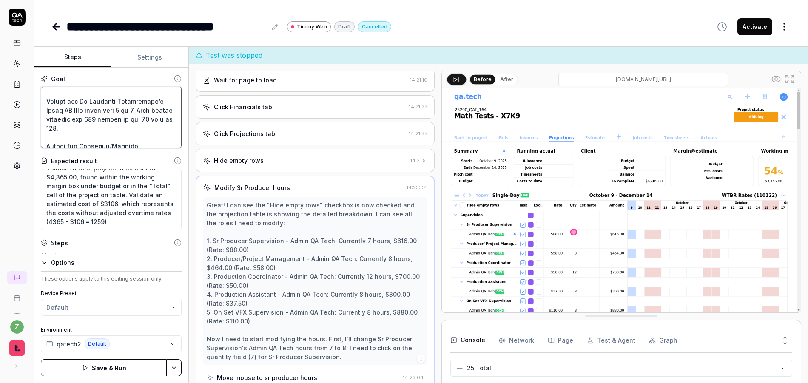
type textarea "Lor ipsu do sitamet co adipisci elitseddoe tempo inc utlabore et dolo magn aliq…"
type textarea "*"
type textarea "Lor ipsu do sitamet co adipisci elitseddoe tempo inc utlabore et dolo magn aliq…"
type textarea "*"
type textarea "Lor ipsu do sitamet co adipisci elitseddoe tempo inc utlabore et dolo magn aliq…"
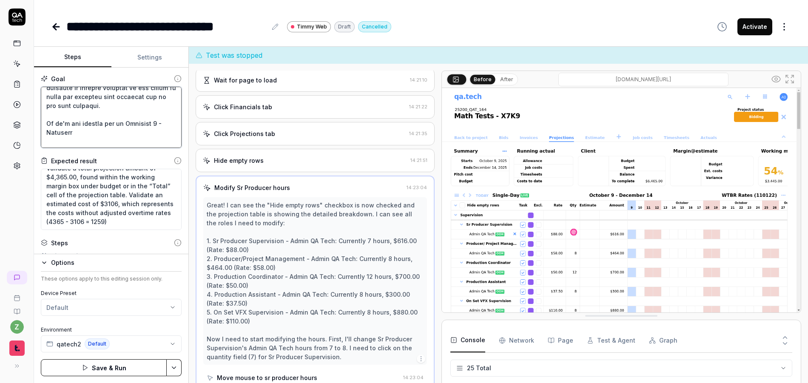
scroll to position [264, 0]
type textarea "*"
type textarea "Lor ipsu do sitamet co adipisci elitseddoe tempo inc utlabore et dolo magn aliq…"
type textarea "*"
type textarea "Lor ipsu do sitamet co adipisci elitseddoe tempo inc utlabore et dolo magn aliq…"
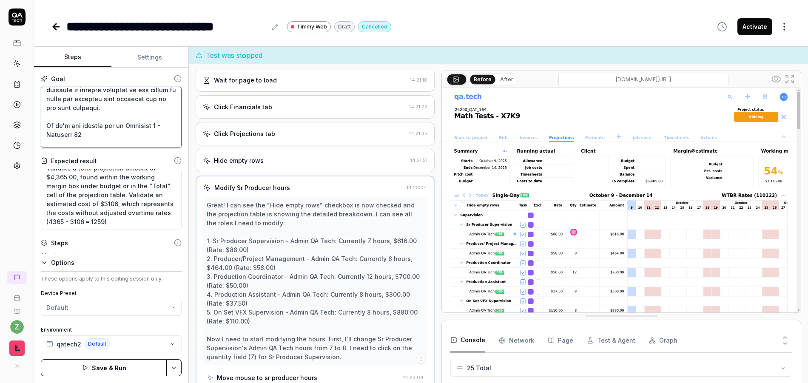
drag, startPoint x: 116, startPoint y: 142, endPoint x: 38, endPoint y: 135, distance: 78.6
click at [38, 135] on div "Goal Expected result All the amounts should be 704 + 551 + 900 + 450 + 1760, to…" at bounding box center [111, 161] width 154 height 187
type textarea "*"
type textarea "Lor ipsu do sitamet co adipisci elitseddoe tempo inc utlabore et dolo magn aliq…"
type textarea "*"
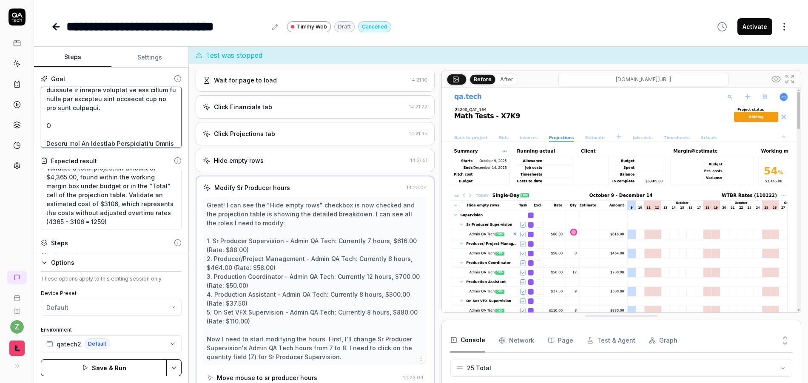
type textarea "Lor ipsu do sitamet co adipisci elitseddoe tempo inc utlabore et dolo magn aliq…"
type textarea "*"
type textarea "Lor ipsu do sitamet co adipisci elitseddoe tempo inc utlabore et dolo magn aliq…"
type textarea "*"
type textarea "Lor ipsu do sitamet co adipisci elitseddoe tempo inc utlabore et dolo magn aliq…"
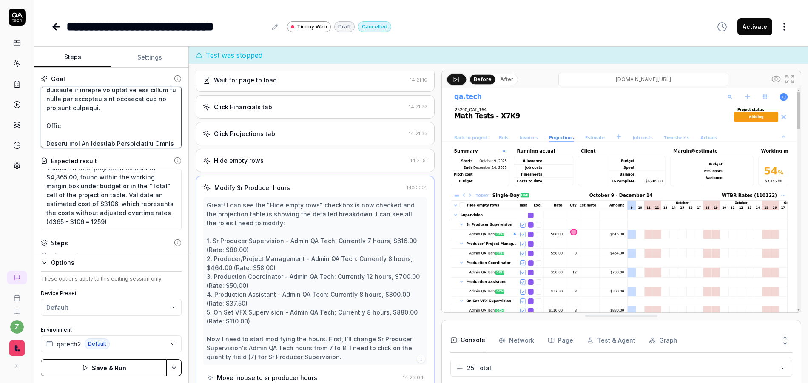
type textarea "*"
type textarea "Lor ipsu do sitamet co adipisci elitseddoe tempo inc utlabore et dolo magn aliq…"
type textarea "*"
type textarea "Lor ipsu do sitamet co adipisci elitseddoe tempo inc utlabore et dolo magn aliq…"
type textarea "*"
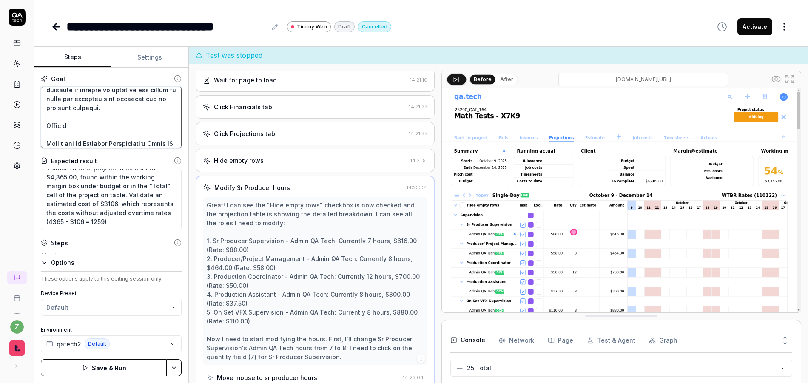
type textarea "Lor ipsu do sitamet co adipisci elitseddoe tempo inc utlabore et dolo magn aliq…"
type textarea "*"
type textarea "Lor ipsu do sitamet co adipisci elitseddoe tempo inc utlabore et dolo magn aliq…"
type textarea "*"
type textarea "Lor ipsu do sitamet co adipisci elitseddoe tempo inc utlabore et dolo magn aliq…"
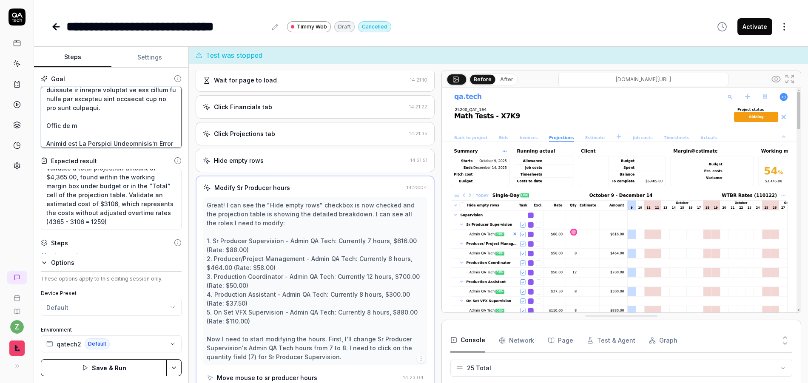
type textarea "*"
type textarea "Lor ipsu do sitamet co adipisci elitseddoe tempo inc utlabore et dolo magn aliq…"
type textarea "*"
type textarea "Lor ipsu do sitamet co adipisci elitseddoe tempo inc utlabore et dolo magn aliq…"
type textarea "*"
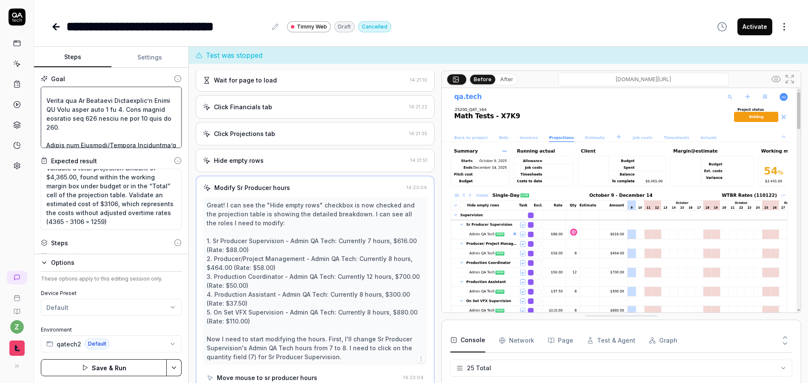
scroll to position [324, 0]
click at [46, 109] on textarea at bounding box center [111, 117] width 141 height 61
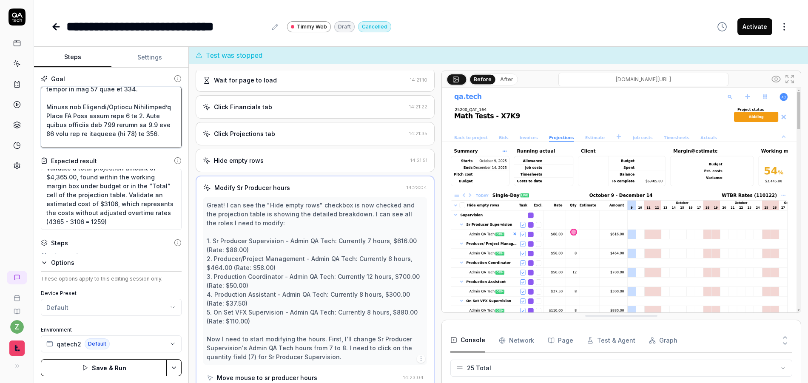
scroll to position [375, 0]
click at [173, 366] on html "**********" at bounding box center [404, 191] width 808 height 383
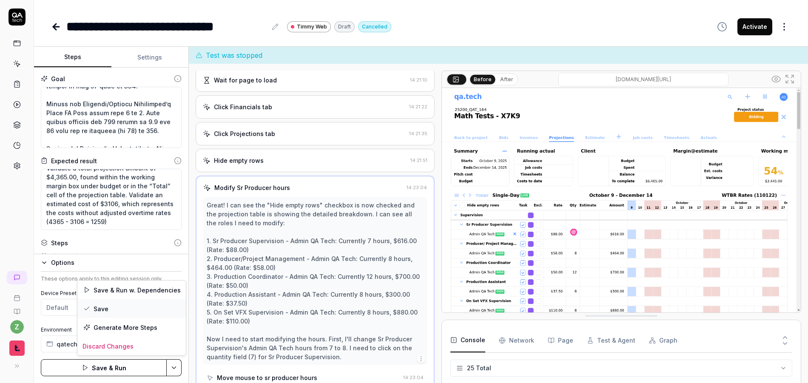
click at [124, 309] on div "Save" at bounding box center [131, 308] width 108 height 19
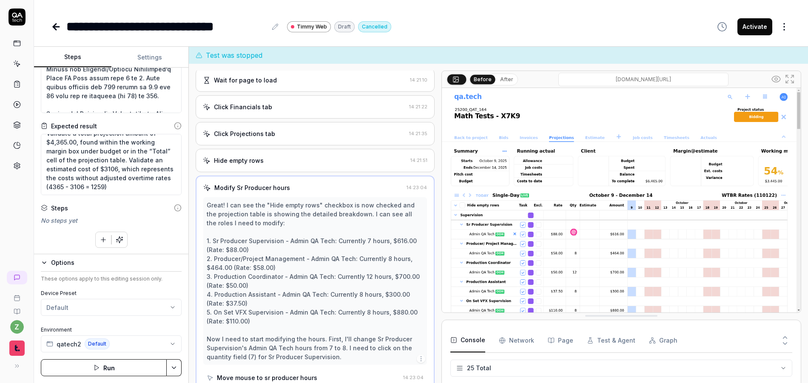
scroll to position [35, 0]
drag, startPoint x: 118, startPoint y: 240, endPoint x: 115, endPoint y: 199, distance: 41.3
click at [116, 239] on icon "button" at bounding box center [120, 240] width 8 height 8
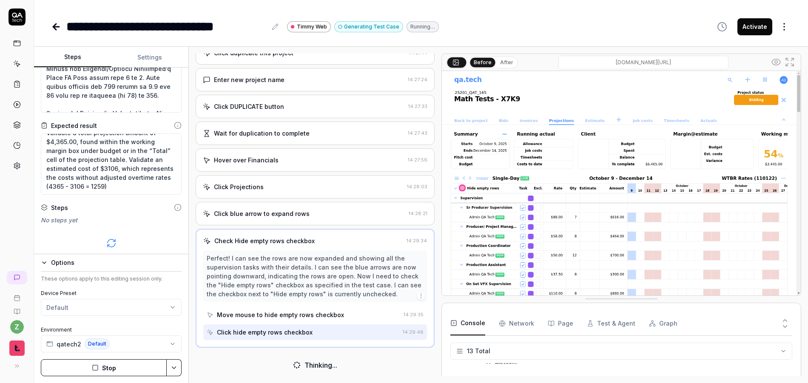
scroll to position [185, 0]
click at [511, 65] on button "After" at bounding box center [507, 62] width 20 height 9
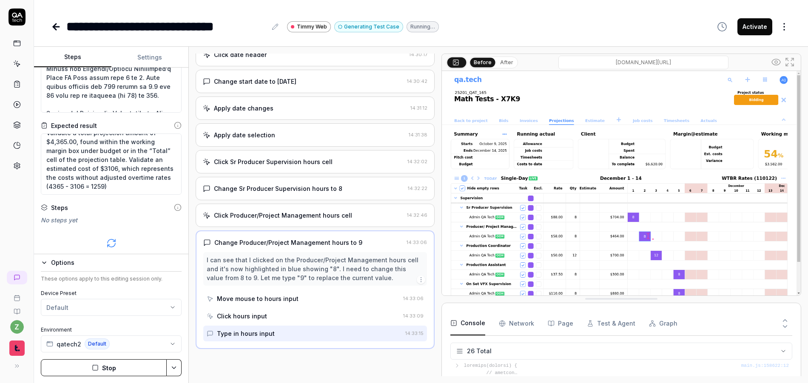
scroll to position [398, 0]
click at [502, 65] on button "After" at bounding box center [507, 62] width 20 height 9
click at [502, 62] on button "After" at bounding box center [506, 61] width 20 height 9
click at [476, 61] on button "Before" at bounding box center [482, 62] width 25 height 9
click at [497, 64] on button "After" at bounding box center [507, 62] width 20 height 9
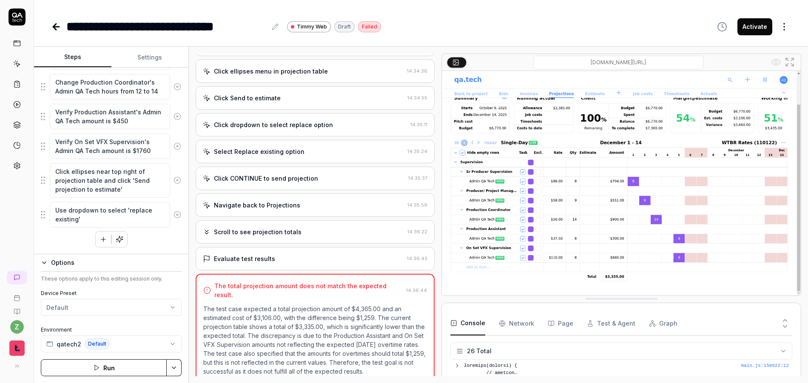
scroll to position [426, 0]
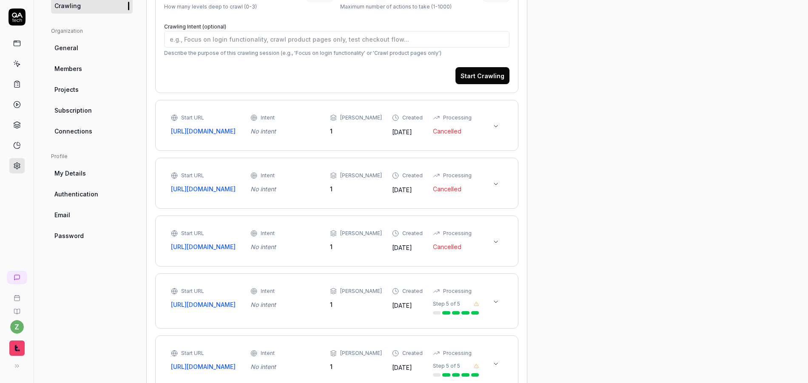
type textarea "*"
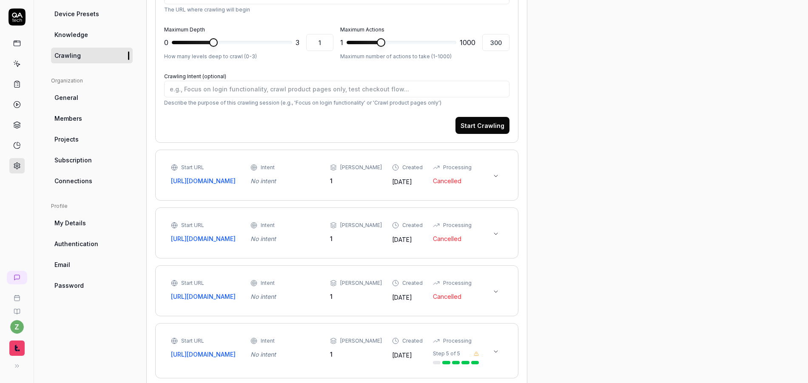
scroll to position [197, 0]
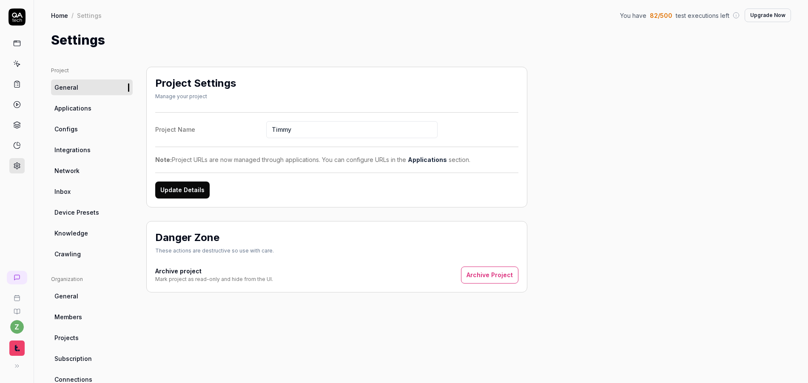
click at [82, 110] on span "Applications" at bounding box center [72, 108] width 37 height 9
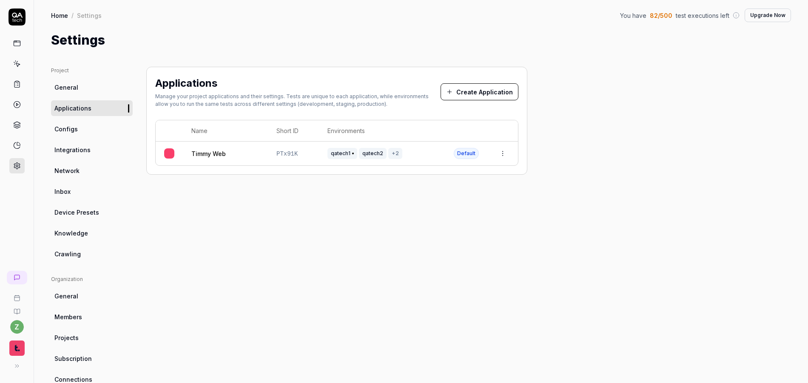
click at [213, 156] on link "Timmy Web" at bounding box center [208, 153] width 34 height 9
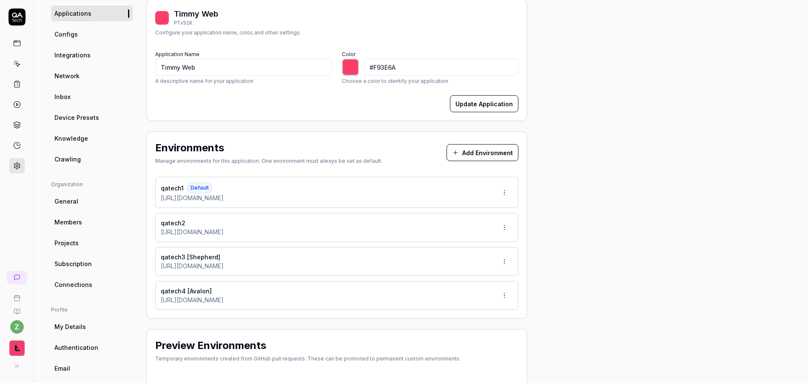
scroll to position [102, 0]
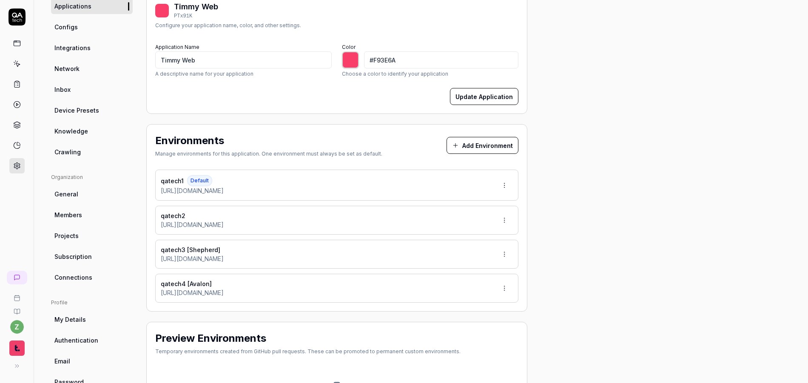
click at [508, 220] on html "z Home / Settings You have 82 / 500 test executions left Upgrade Now Home / Set…" at bounding box center [404, 191] width 808 height 383
click at [469, 275] on span "Make Default" at bounding box center [479, 278] width 40 height 9
type input "*******"
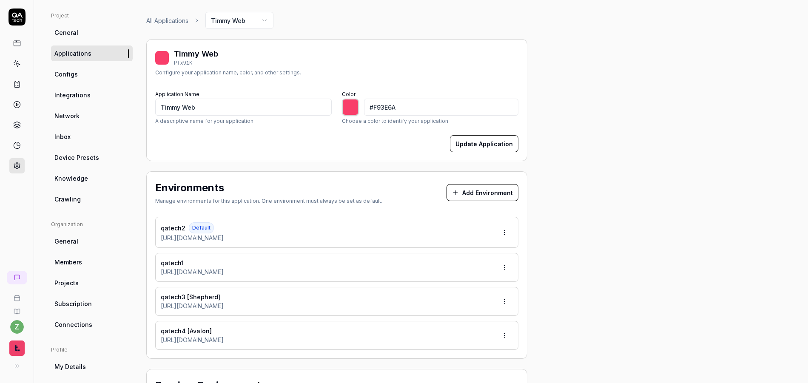
scroll to position [0, 0]
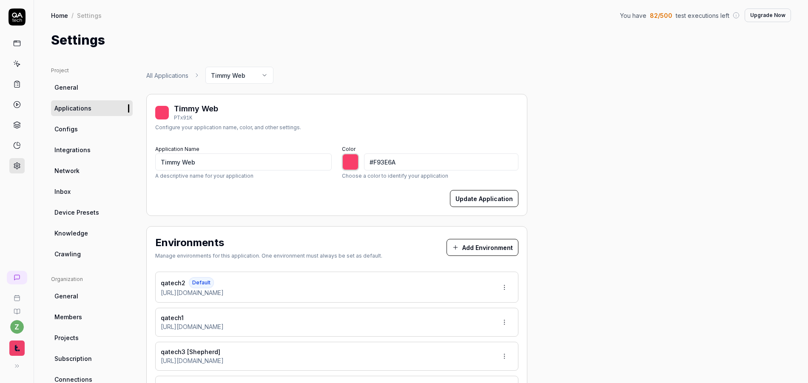
click at [17, 12] on icon at bounding box center [17, 17] width 17 height 17
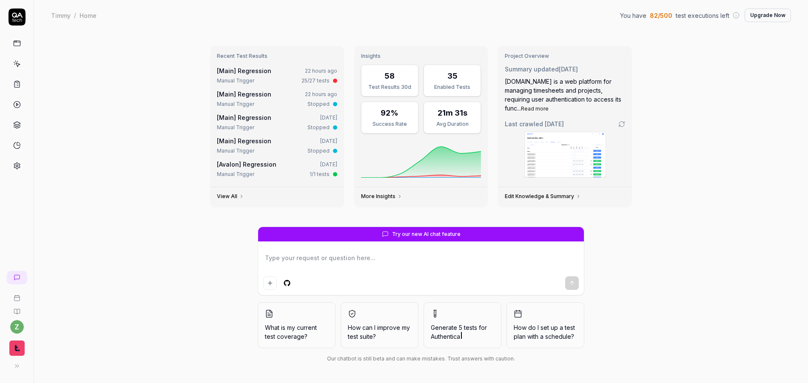
click at [18, 64] on icon at bounding box center [17, 64] width 8 height 8
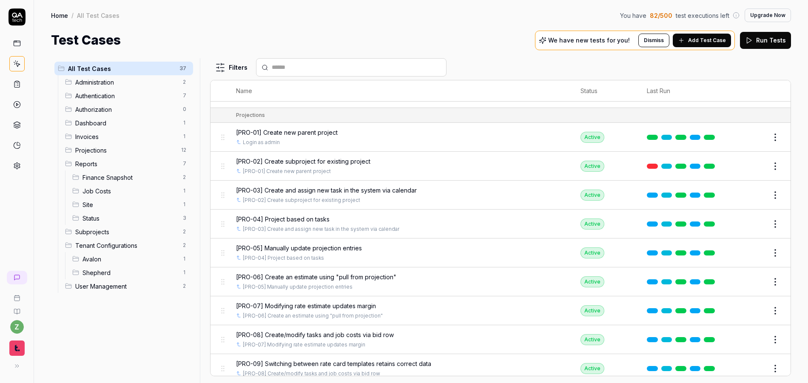
scroll to position [408, 0]
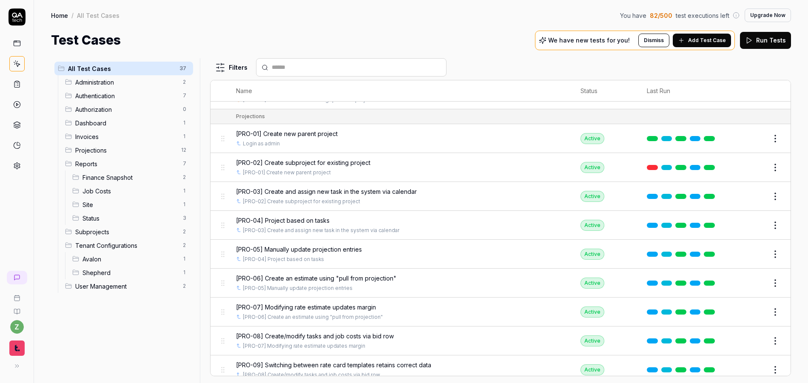
click at [317, 223] on span "[PRO-04] Project based on tasks" at bounding box center [283, 220] width 94 height 9
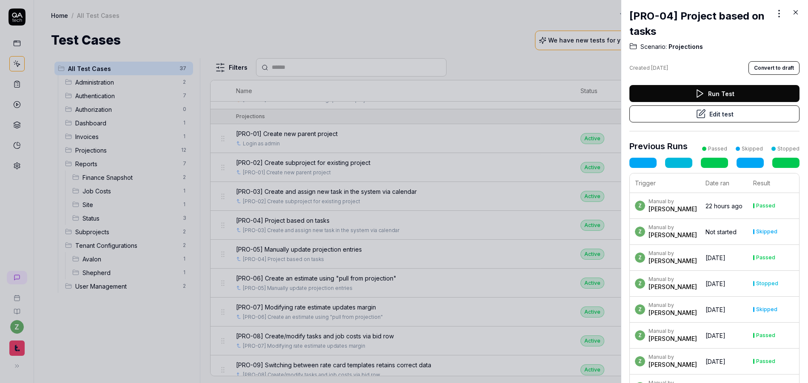
click at [699, 119] on button "Edit test" at bounding box center [714, 113] width 170 height 17
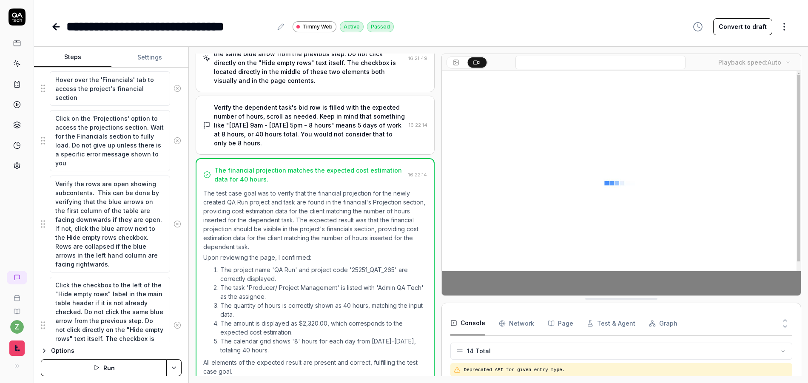
scroll to position [193, 0]
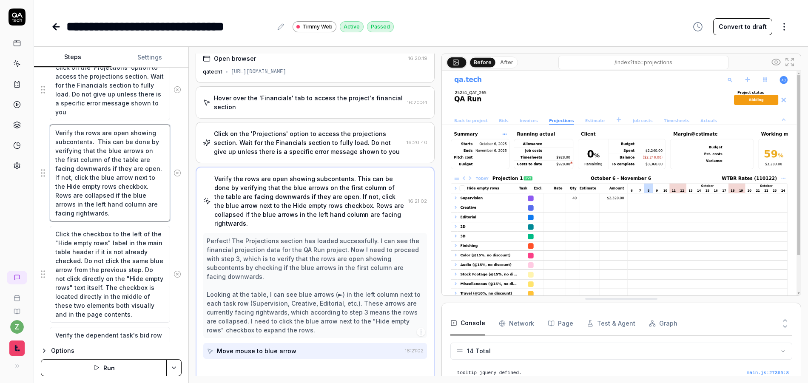
scroll to position [6, 0]
drag, startPoint x: 125, startPoint y: 215, endPoint x: 26, endPoint y: 118, distance: 139.2
click at [26, 119] on div "**********" at bounding box center [404, 191] width 808 height 383
click at [102, 171] on textarea "Verify the rows are open showing subcontents. This can be done by verifying tha…" at bounding box center [110, 173] width 120 height 97
drag, startPoint x: 114, startPoint y: 217, endPoint x: 43, endPoint y: 132, distance: 110.8
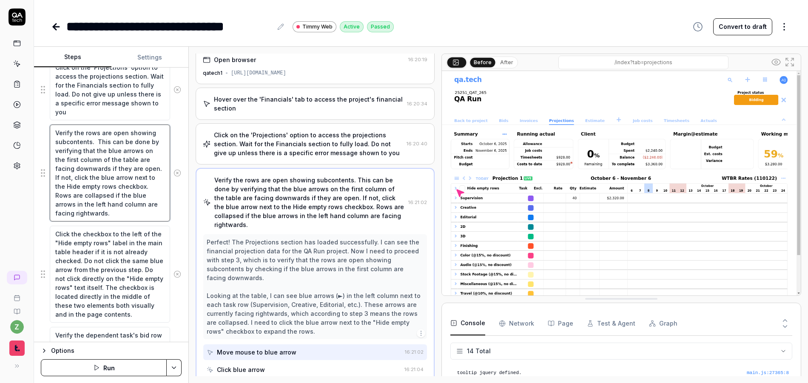
click at [43, 132] on div "Verify the rows are open showing subcontents. This can be done by verifying tha…" at bounding box center [111, 173] width 141 height 98
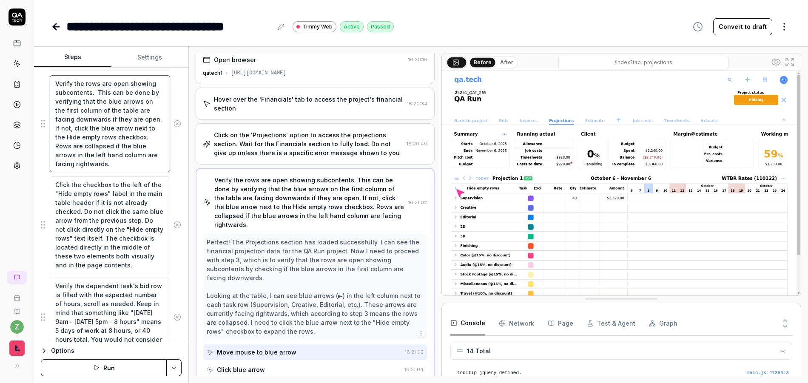
scroll to position [255, 0]
drag, startPoint x: 114, startPoint y: 247, endPoint x: 119, endPoint y: 232, distance: 16.4
click at [114, 247] on textarea "Click the checkbox to the left of the "Hide empty rows" label in the main table…" at bounding box center [110, 223] width 120 height 97
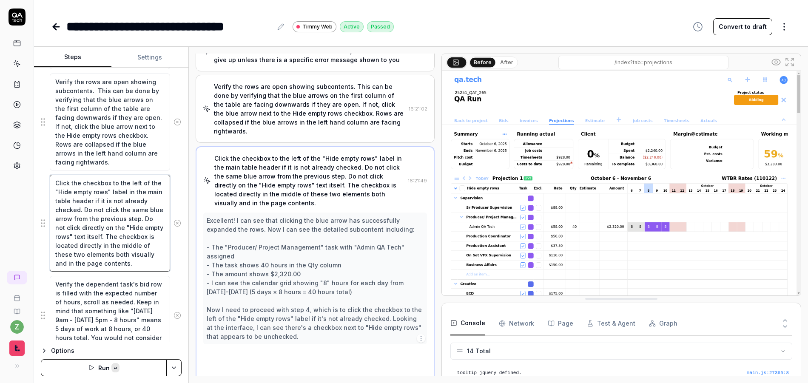
scroll to position [104, 0]
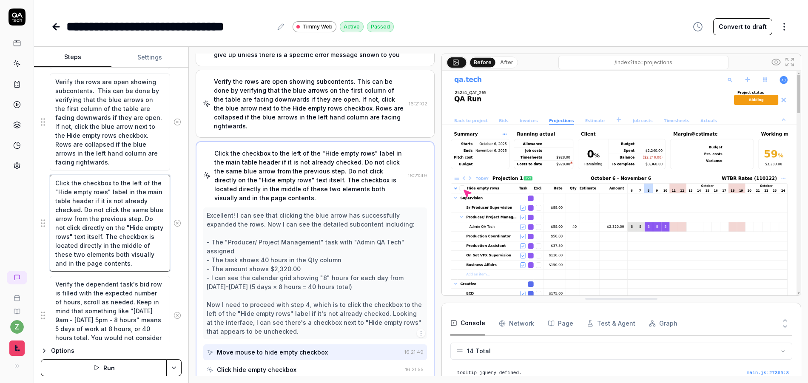
type textarea "*"
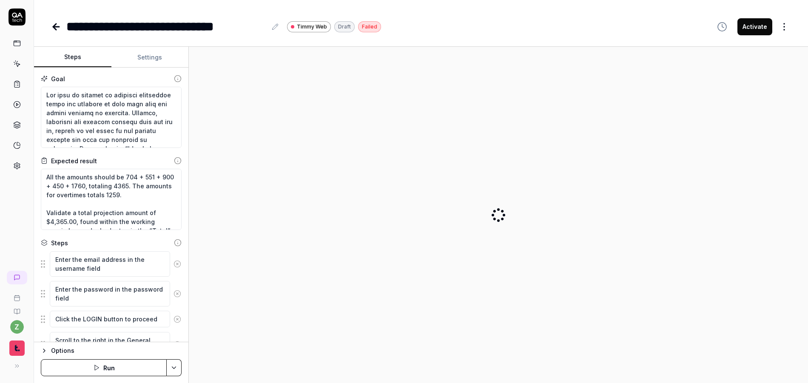
type textarea "*"
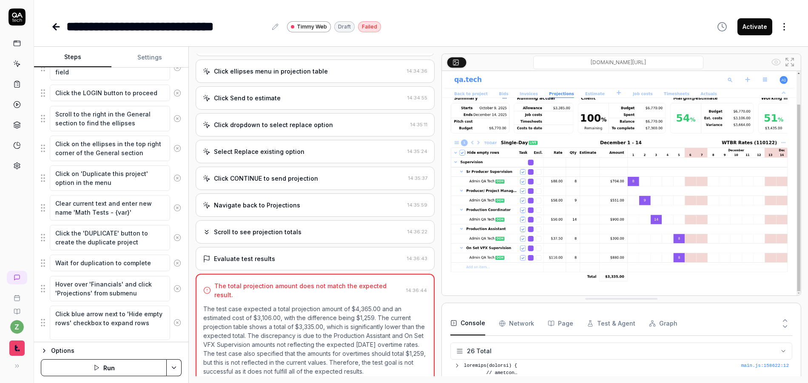
scroll to position [231, 0]
